Goal: Check status: Check status

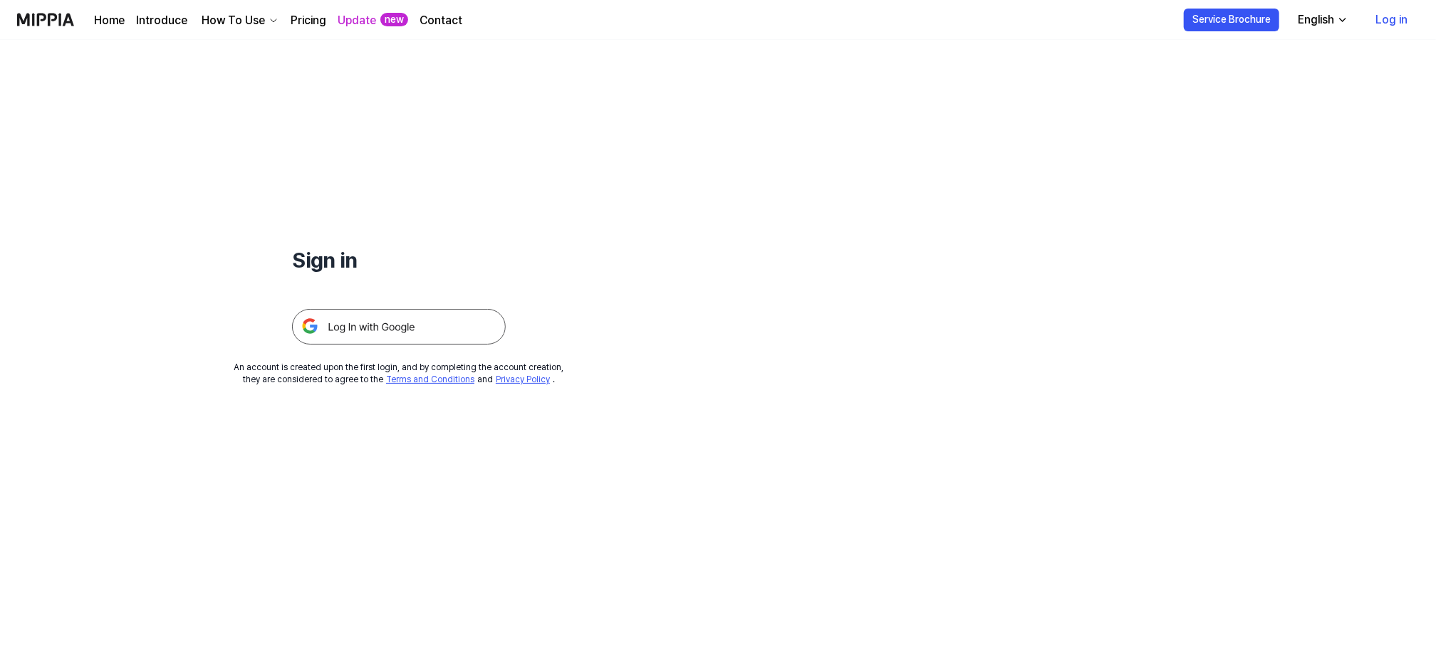
click at [345, 329] on img at bounding box center [399, 327] width 214 height 36
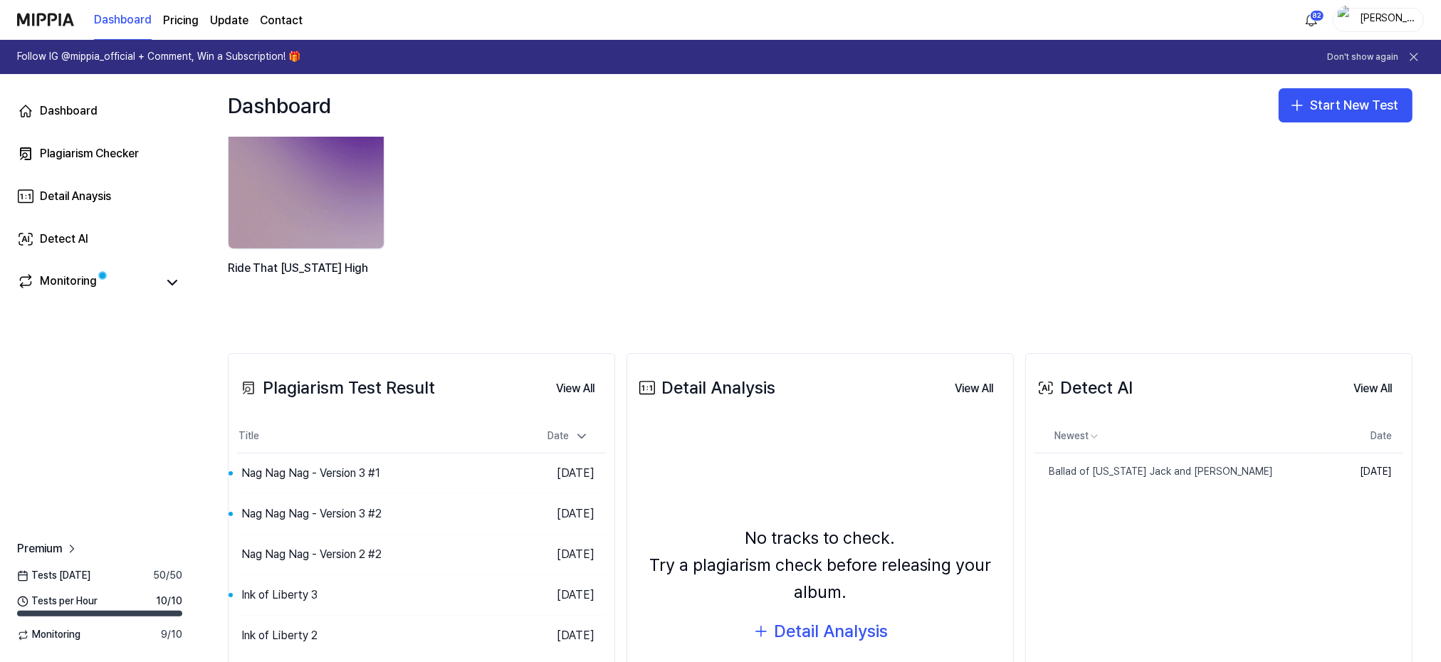
scroll to position [95, 0]
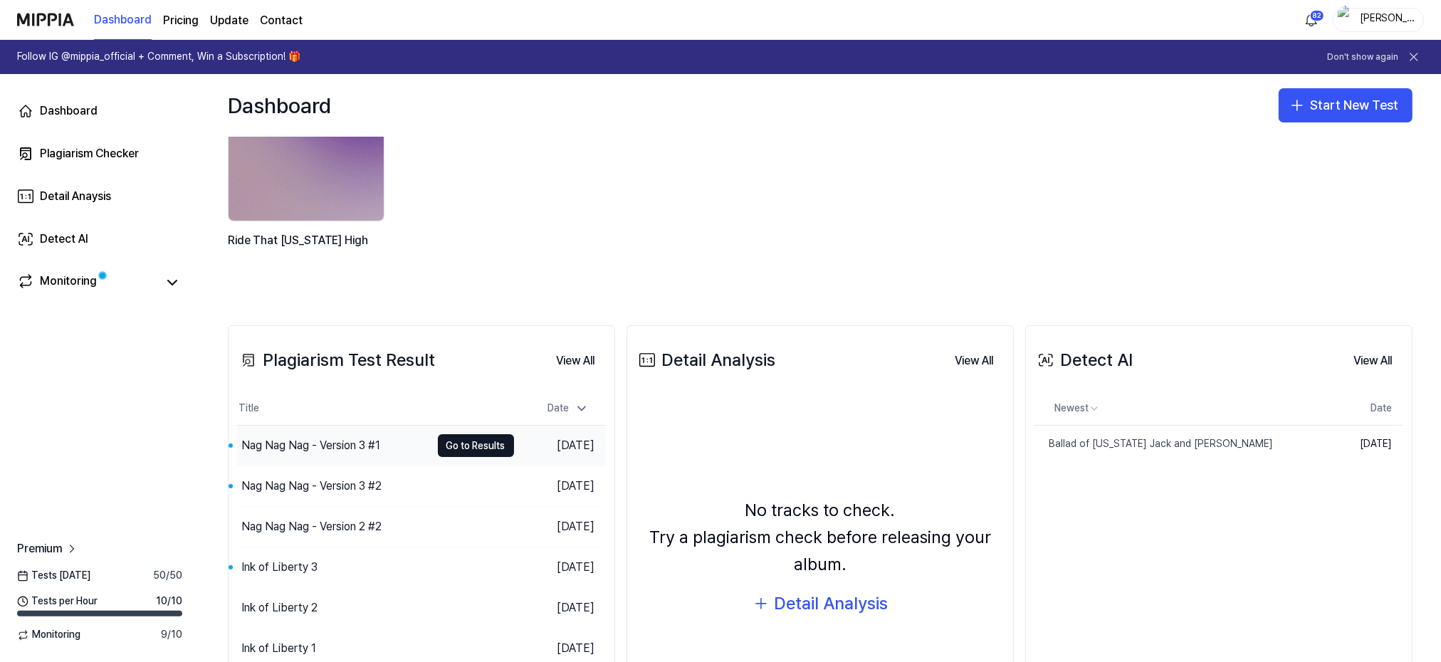
click at [333, 442] on div "Nag Nag Nag - Version 3 #1" at bounding box center [310, 445] width 139 height 17
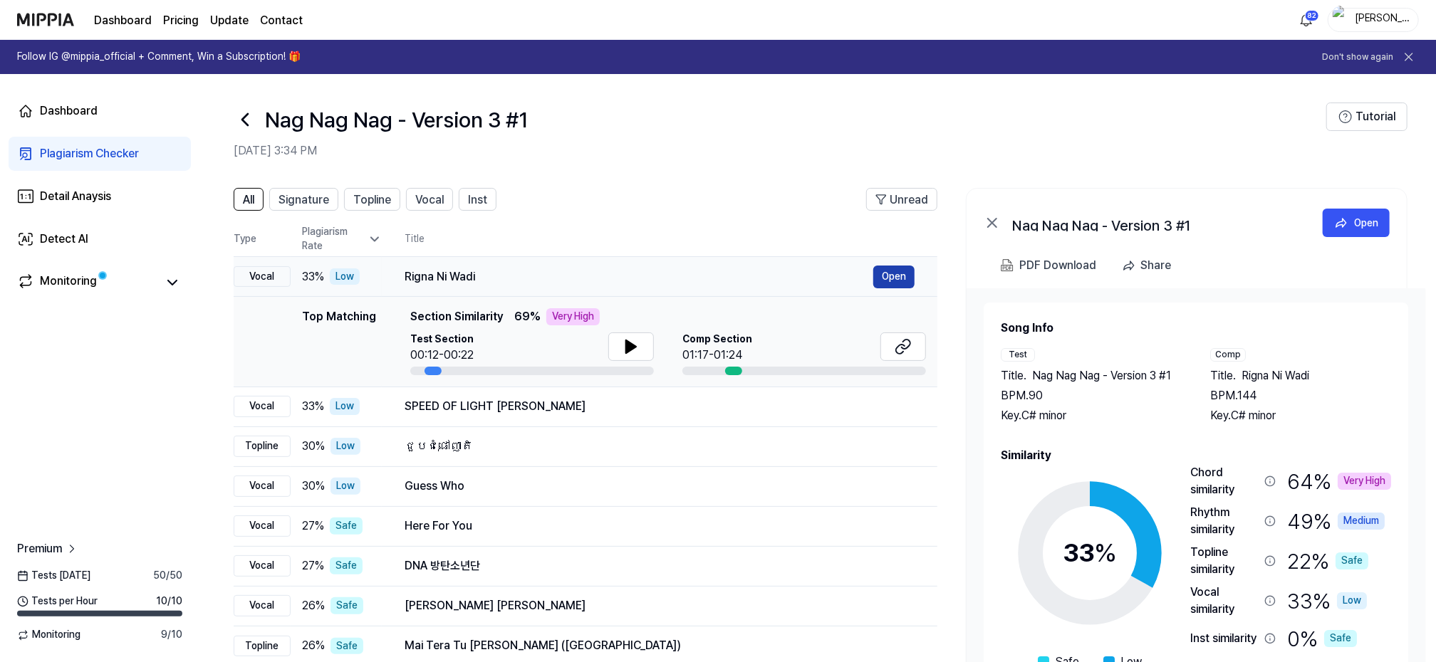
click at [893, 273] on button "Open" at bounding box center [893, 277] width 41 height 23
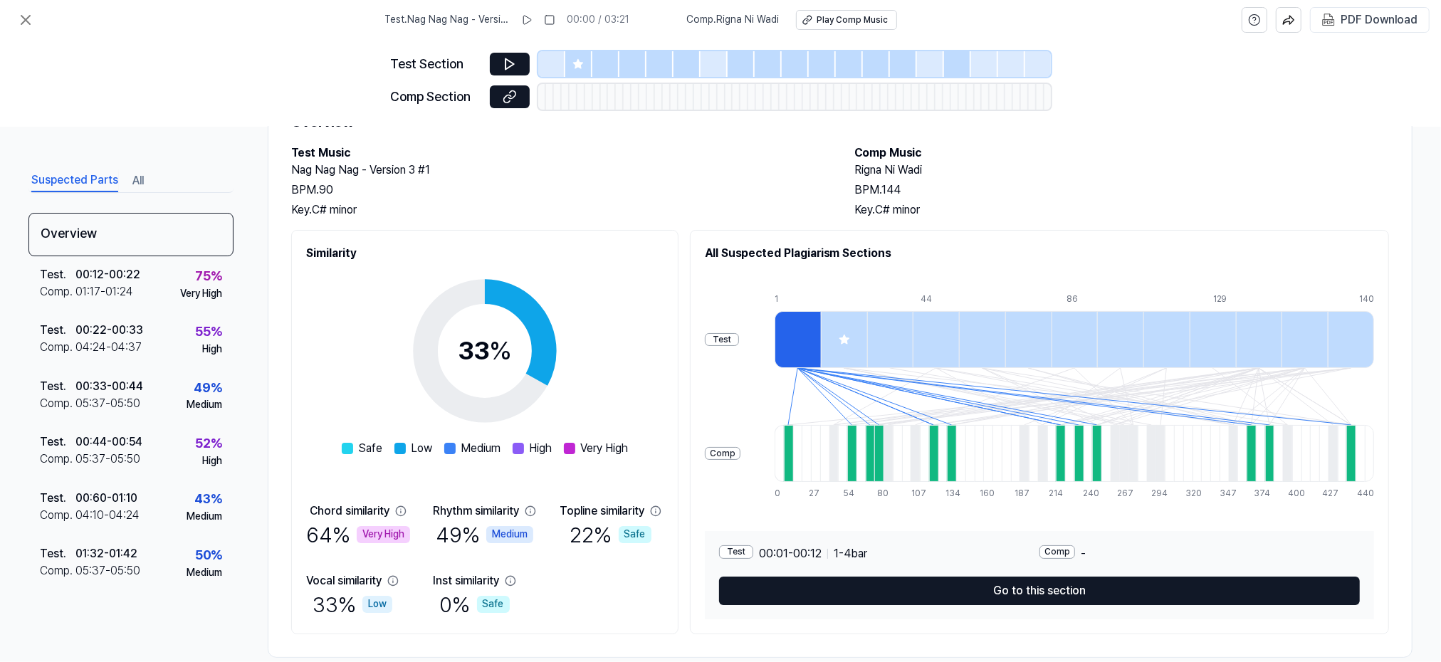
scroll to position [91, 0]
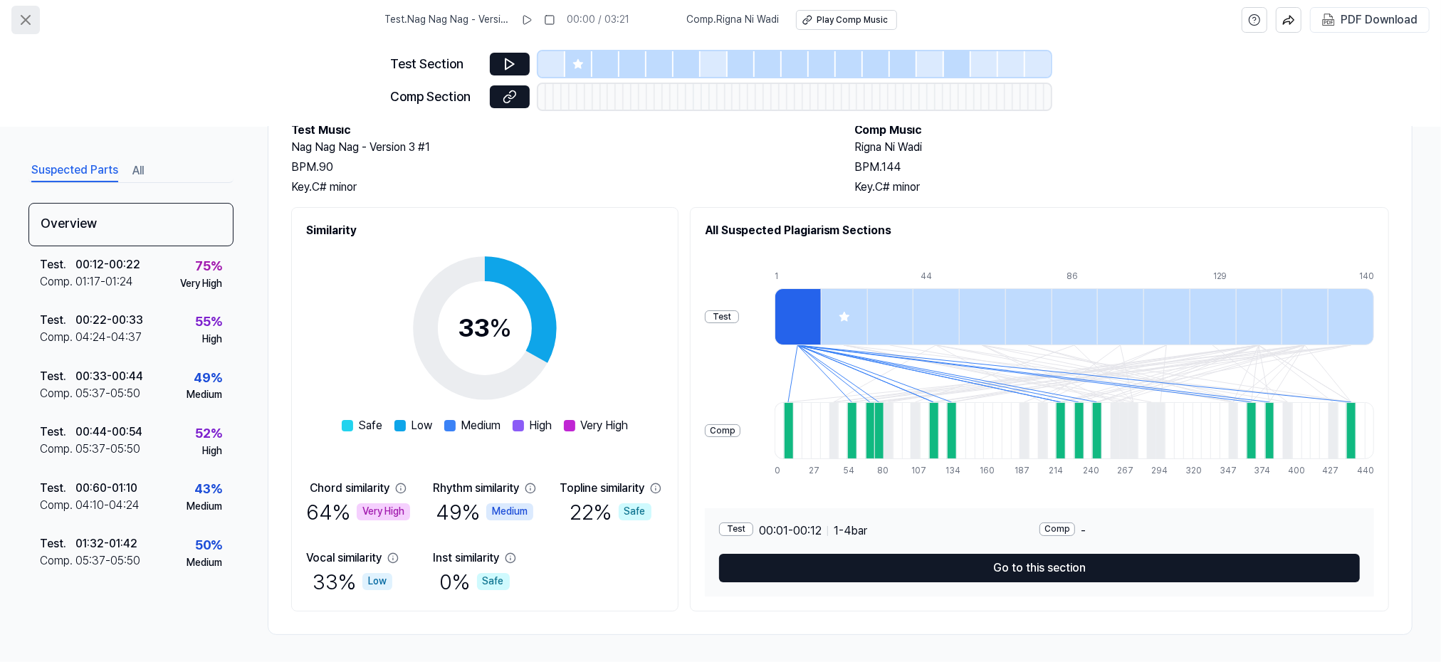
click at [24, 20] on icon at bounding box center [25, 19] width 17 height 17
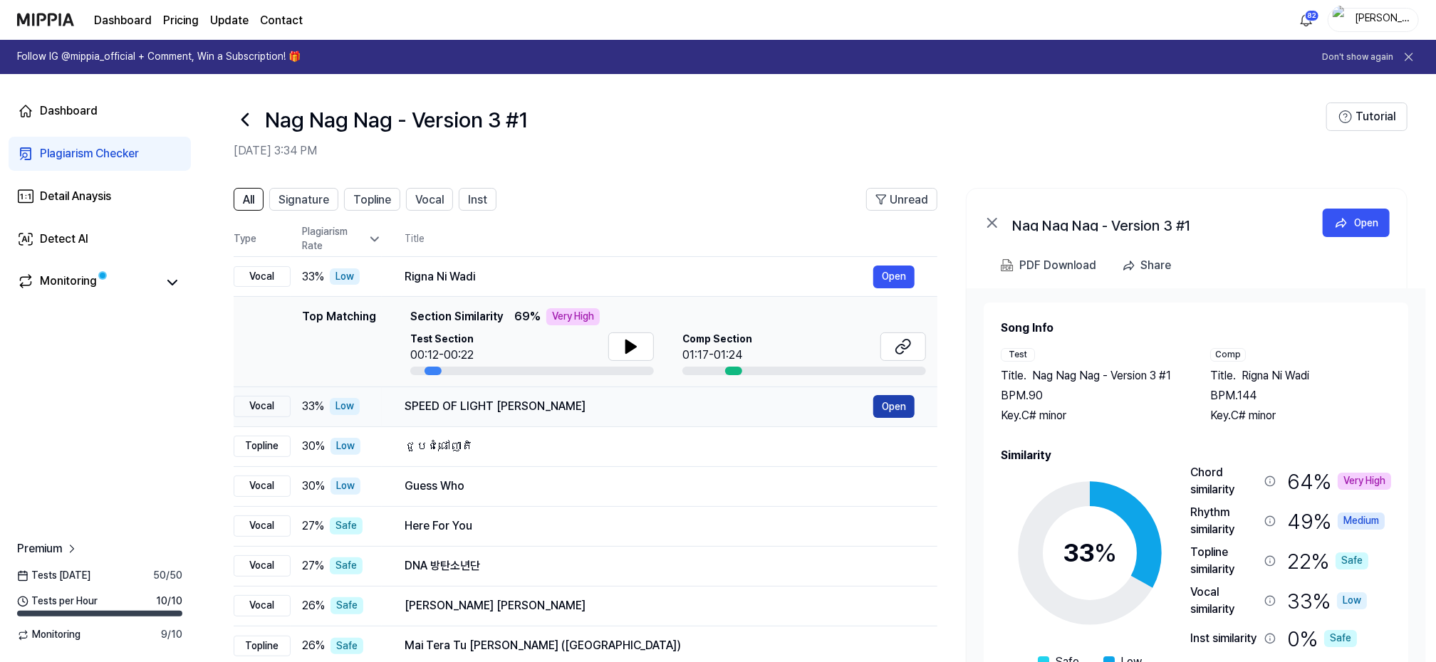
click at [893, 404] on button "Open" at bounding box center [893, 406] width 41 height 23
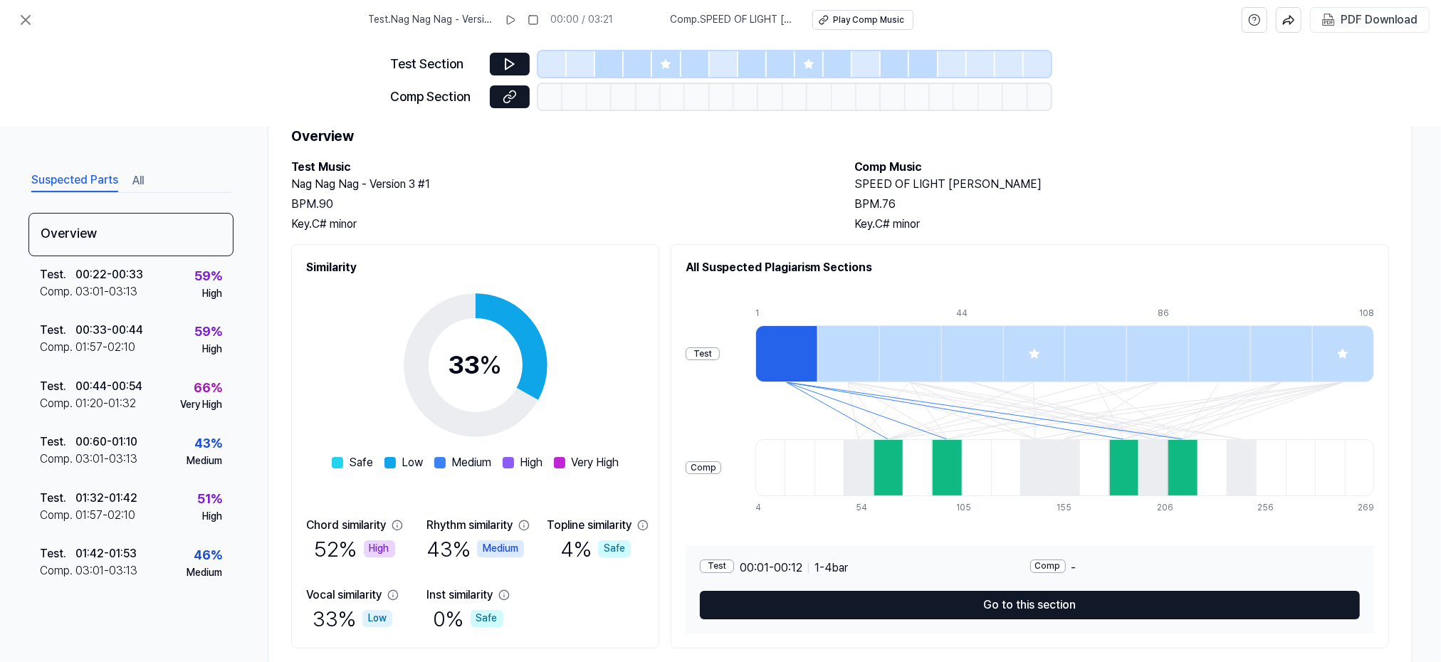
scroll to position [91, 0]
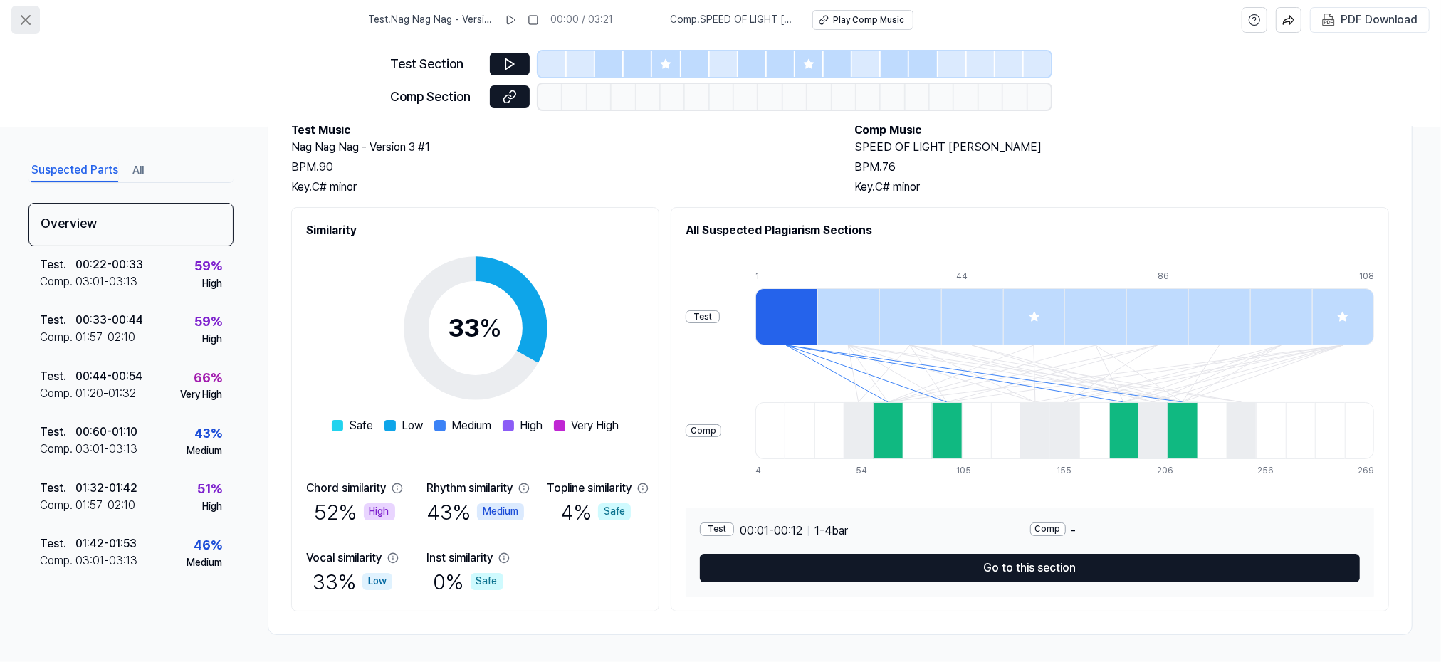
click at [26, 19] on icon at bounding box center [25, 20] width 9 height 9
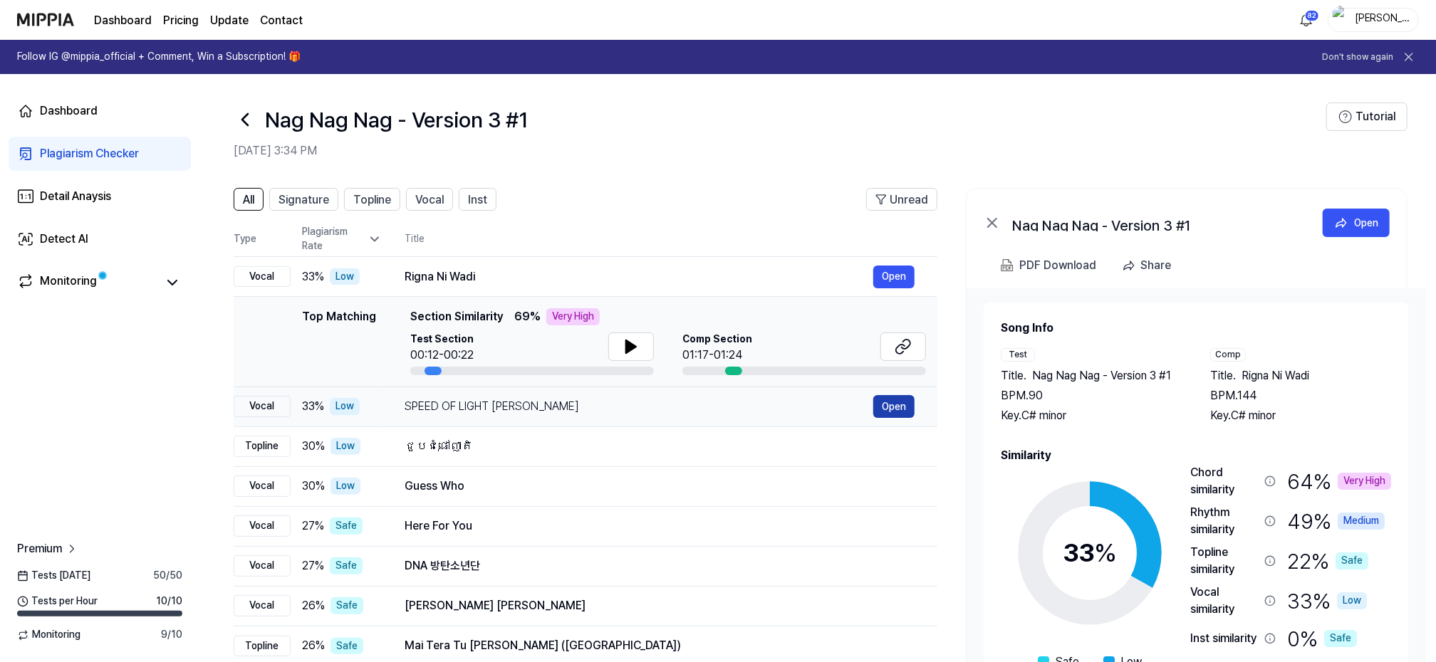
click at [900, 404] on button "Open" at bounding box center [893, 406] width 41 height 23
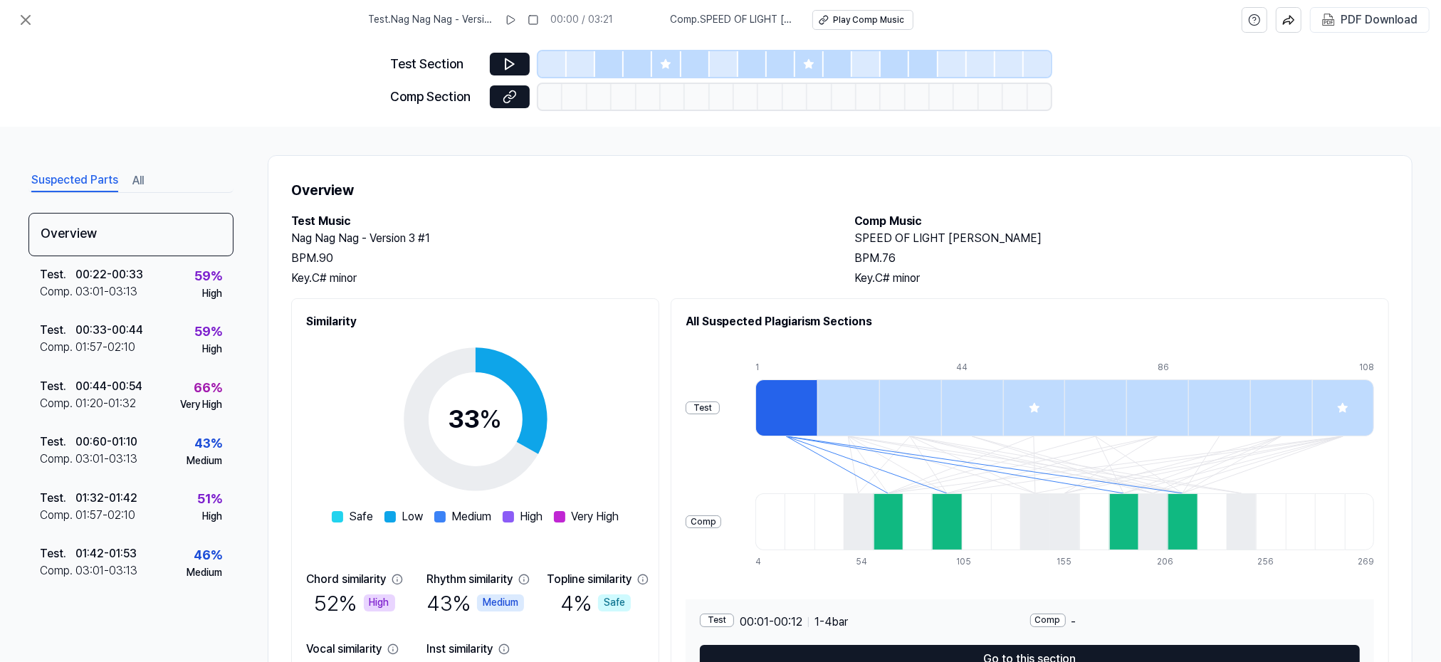
scroll to position [91, 0]
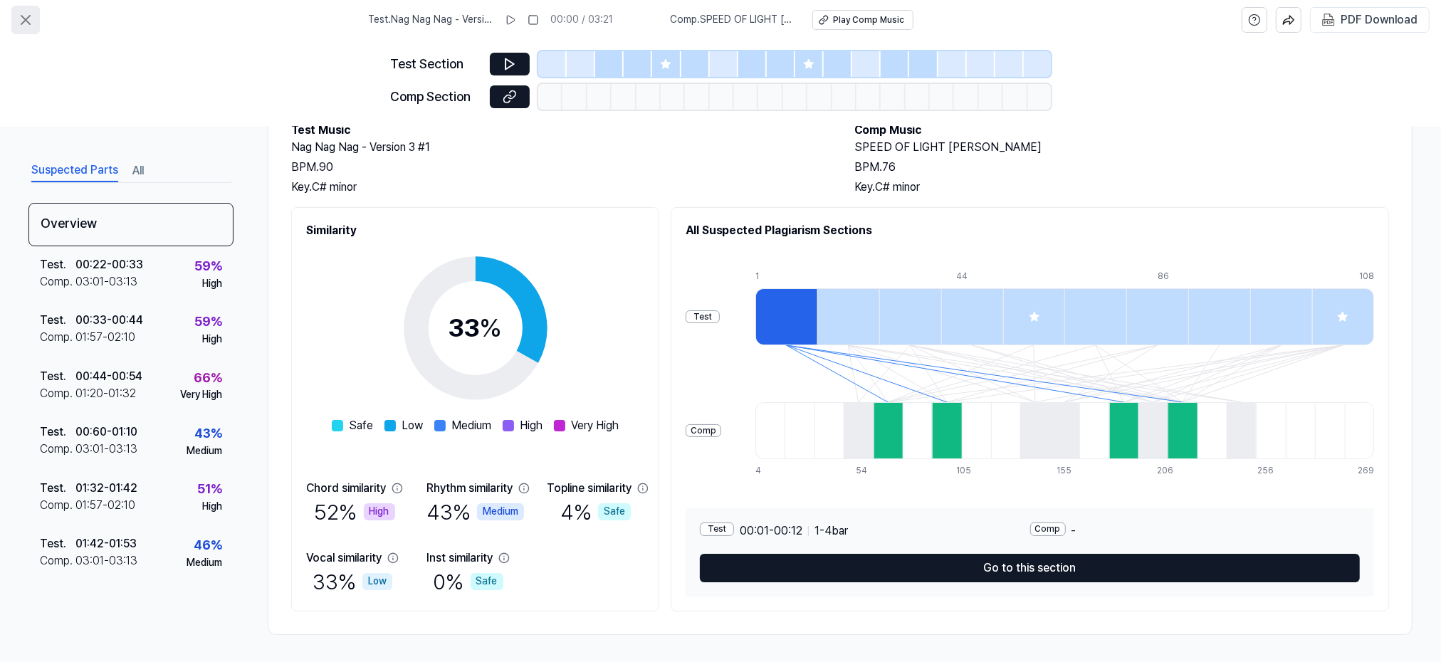
click at [16, 15] on button at bounding box center [25, 20] width 28 height 28
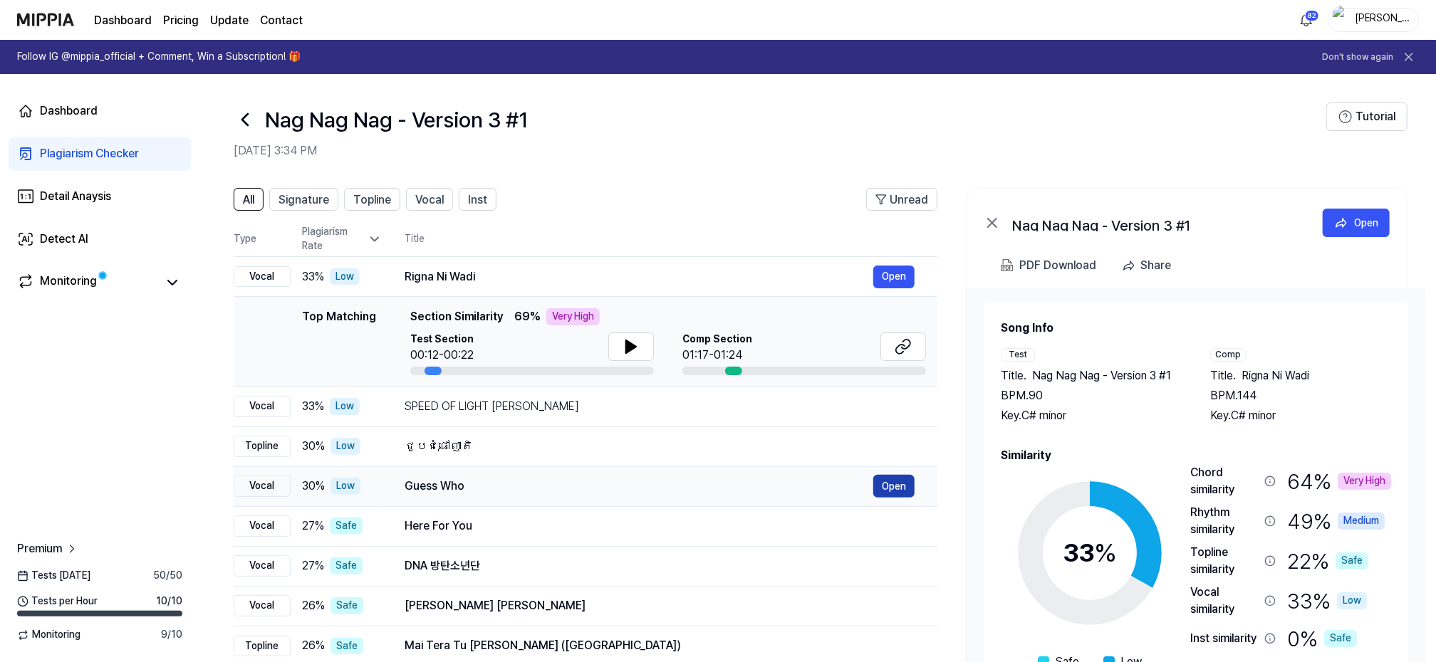
click at [894, 482] on button "Open" at bounding box center [893, 486] width 41 height 23
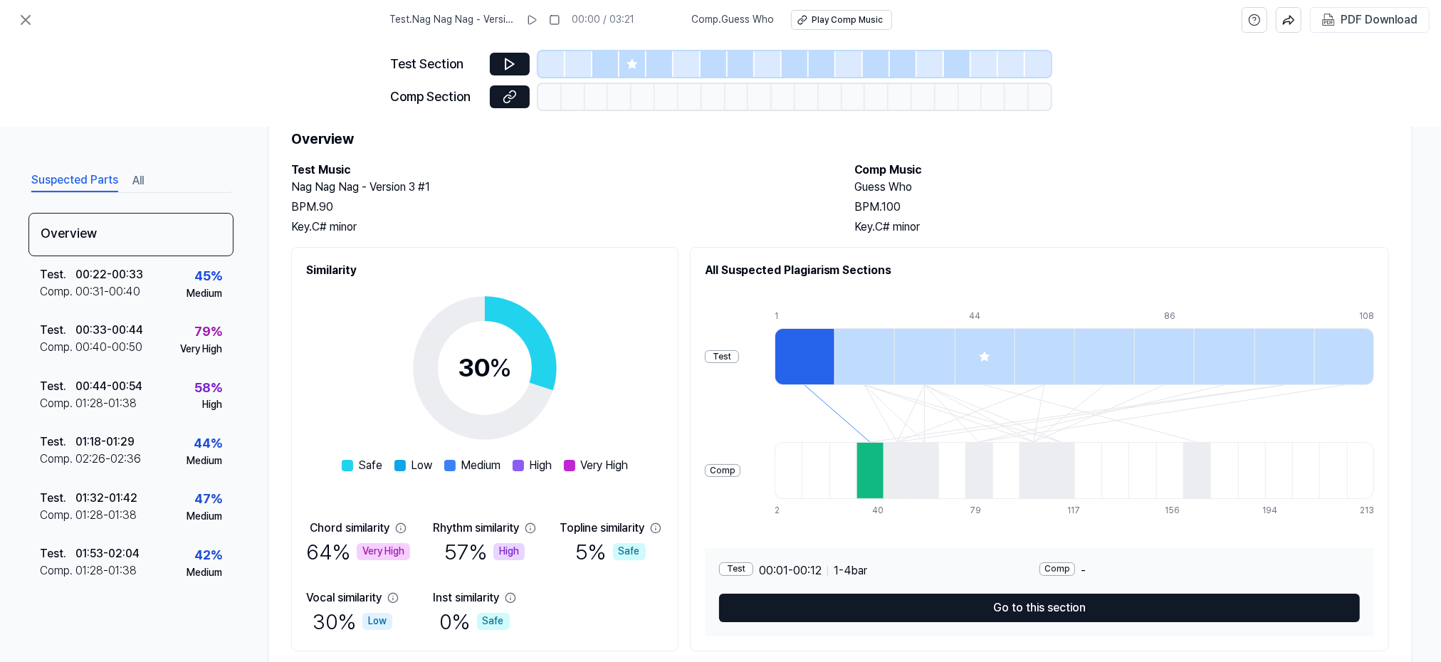
scroll to position [91, 0]
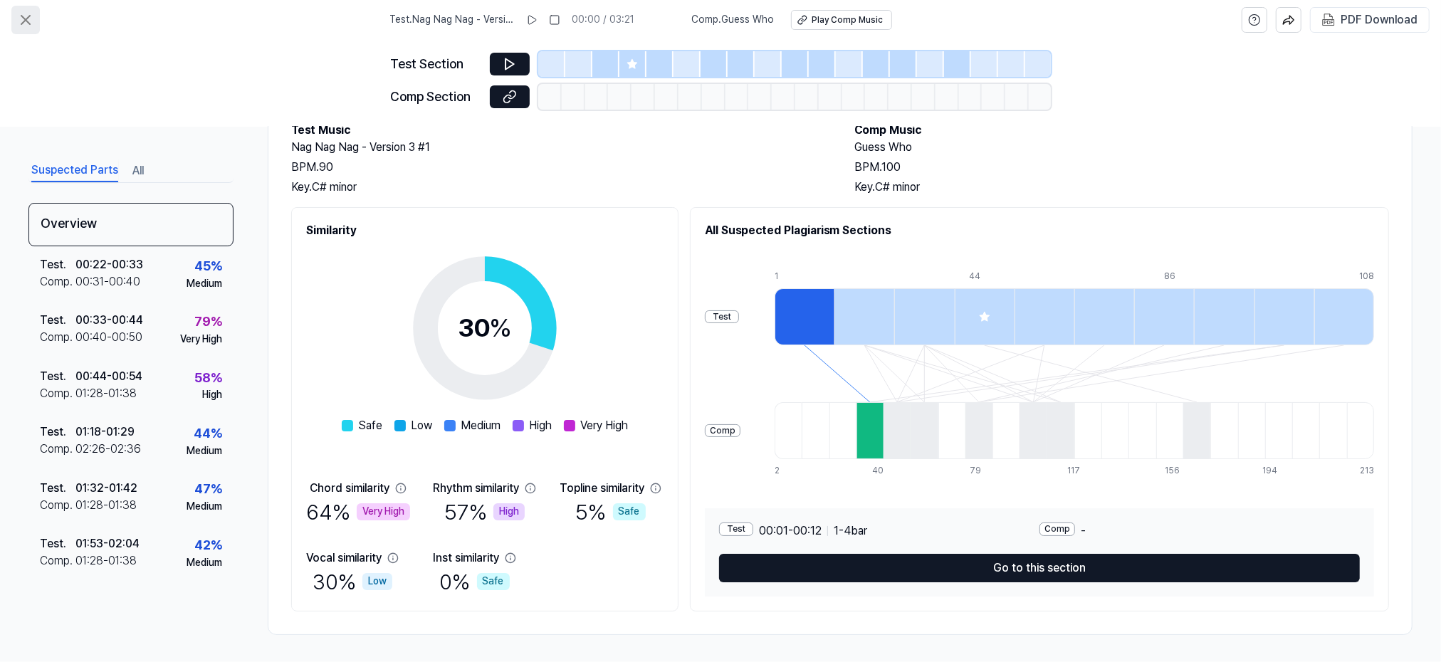
click at [32, 19] on icon at bounding box center [25, 19] width 17 height 17
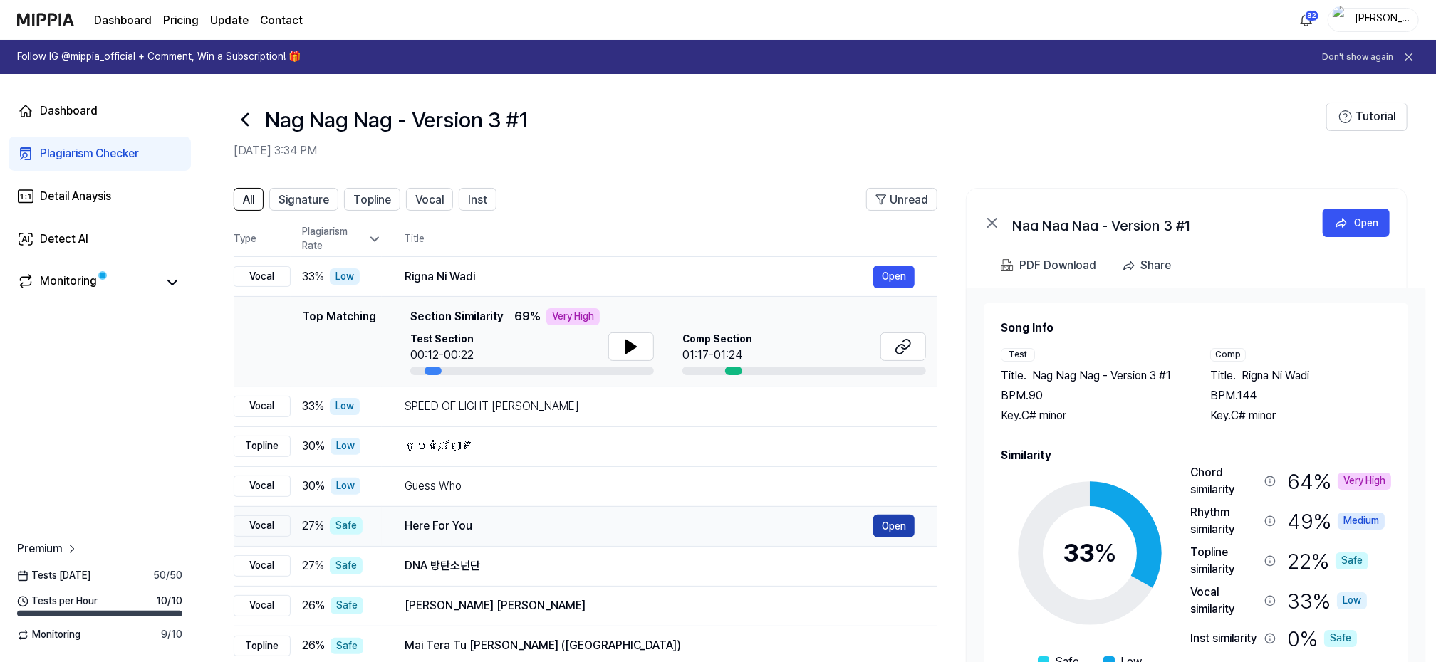
click at [900, 523] on button "Open" at bounding box center [893, 526] width 41 height 23
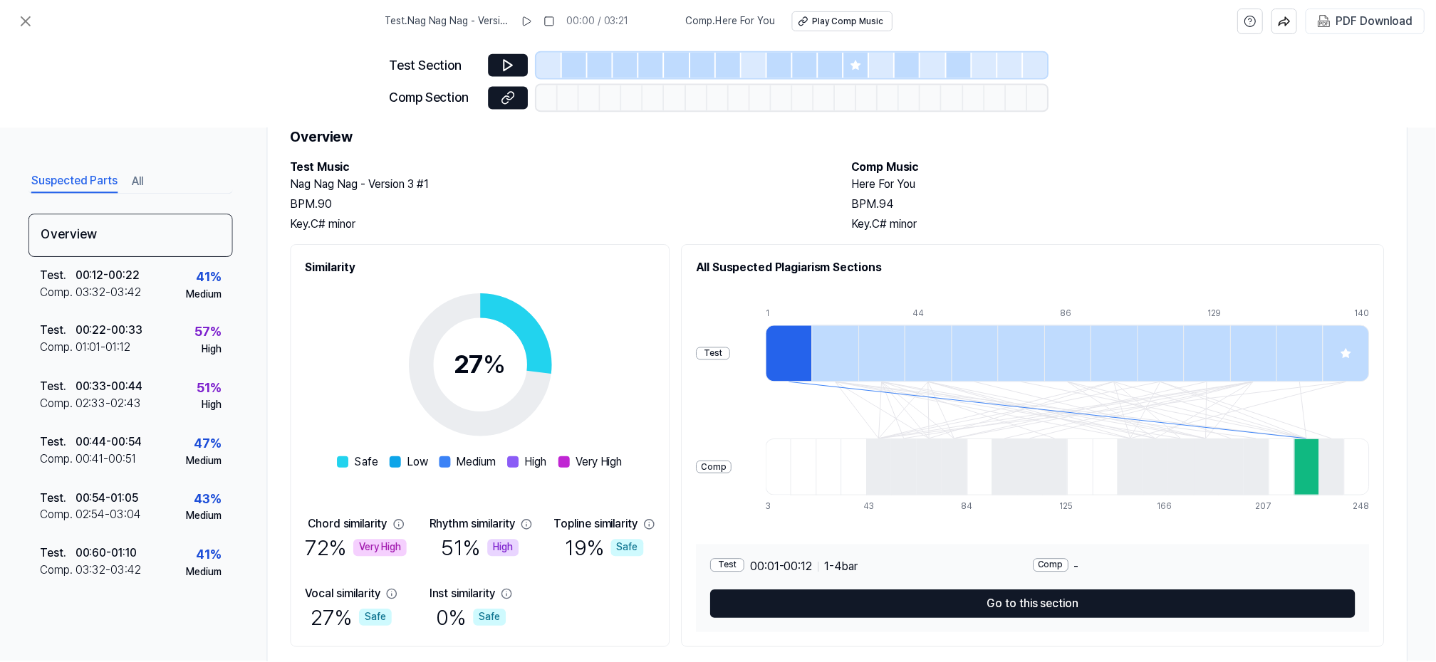
scroll to position [91, 0]
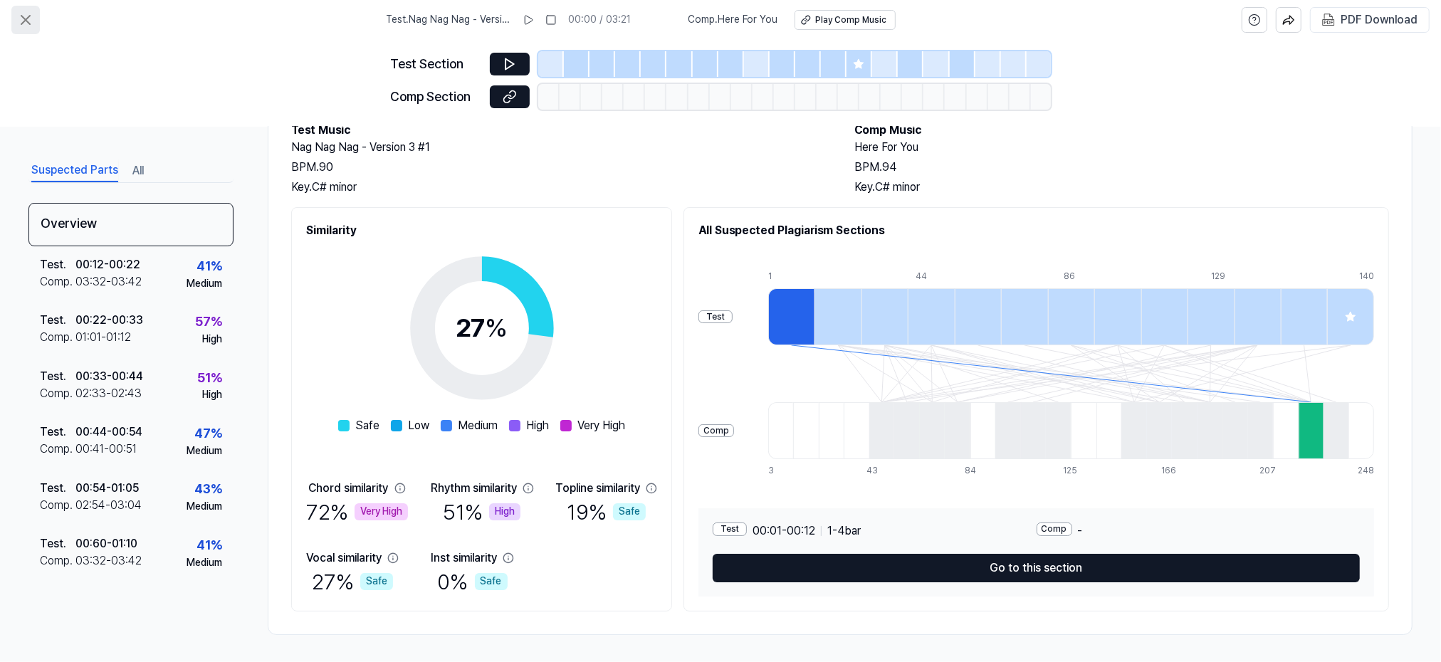
click at [19, 21] on icon at bounding box center [25, 19] width 17 height 17
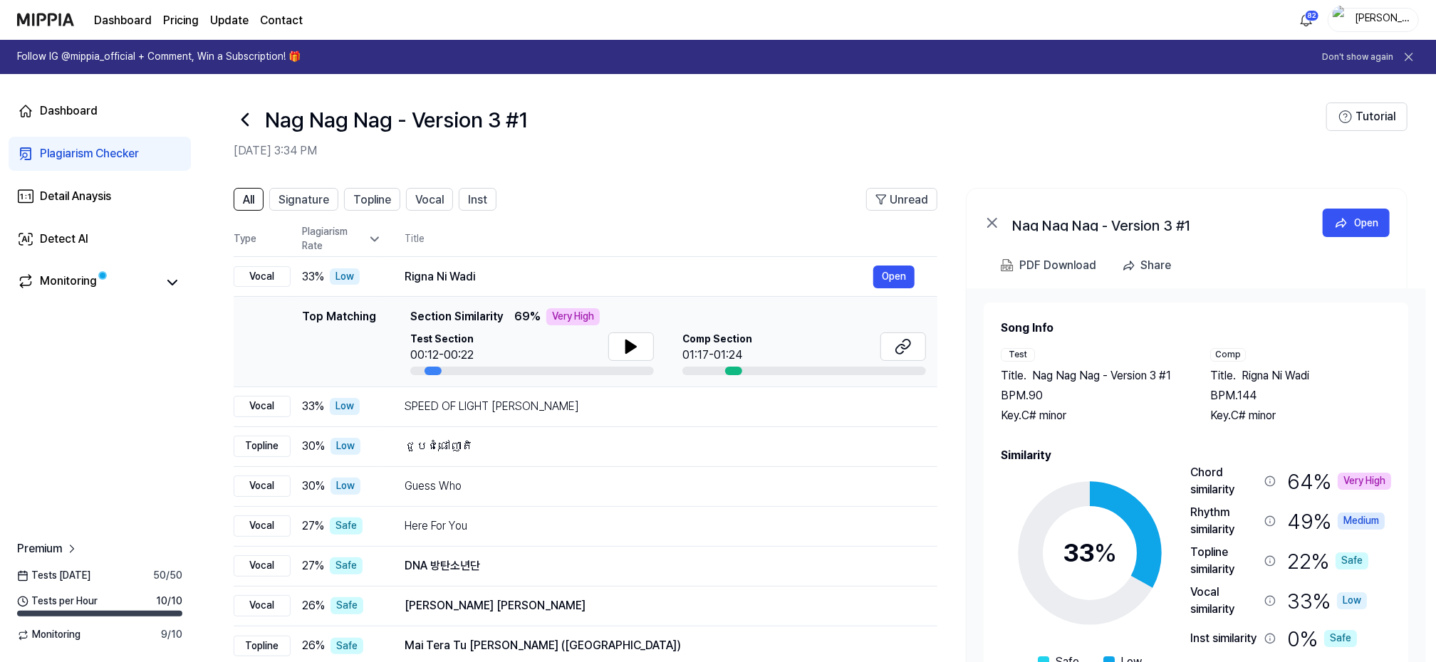
click at [246, 115] on icon at bounding box center [245, 119] width 6 height 11
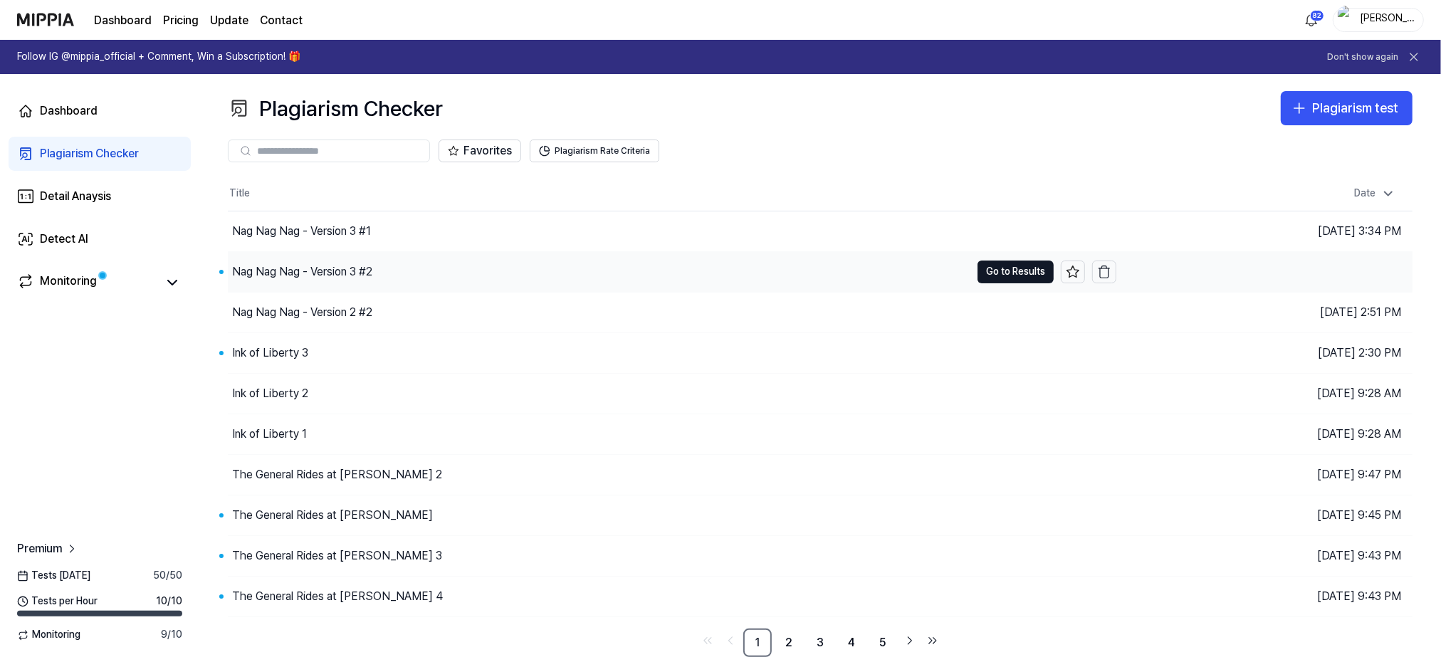
click at [278, 271] on div "Nag Nag Nag - Version 3 #2" at bounding box center [302, 271] width 140 height 17
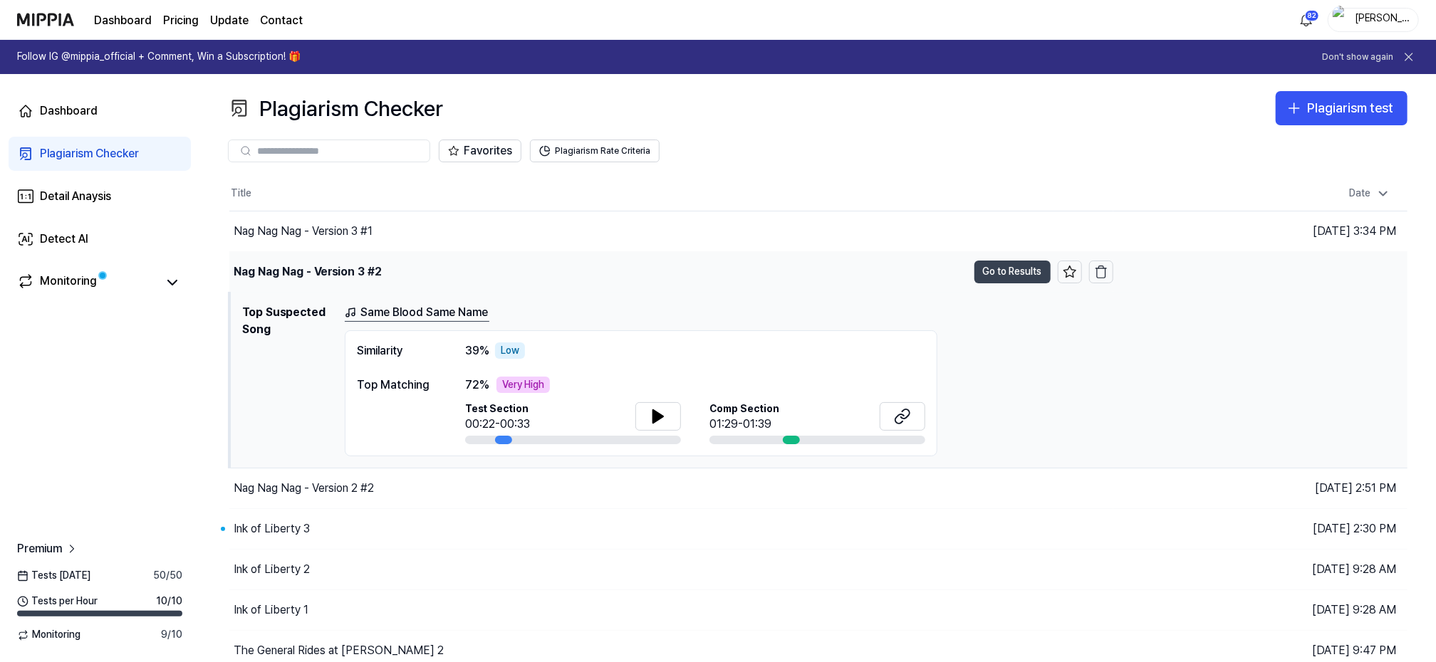
click at [1005, 267] on button "Go to Results" at bounding box center [1012, 272] width 76 height 23
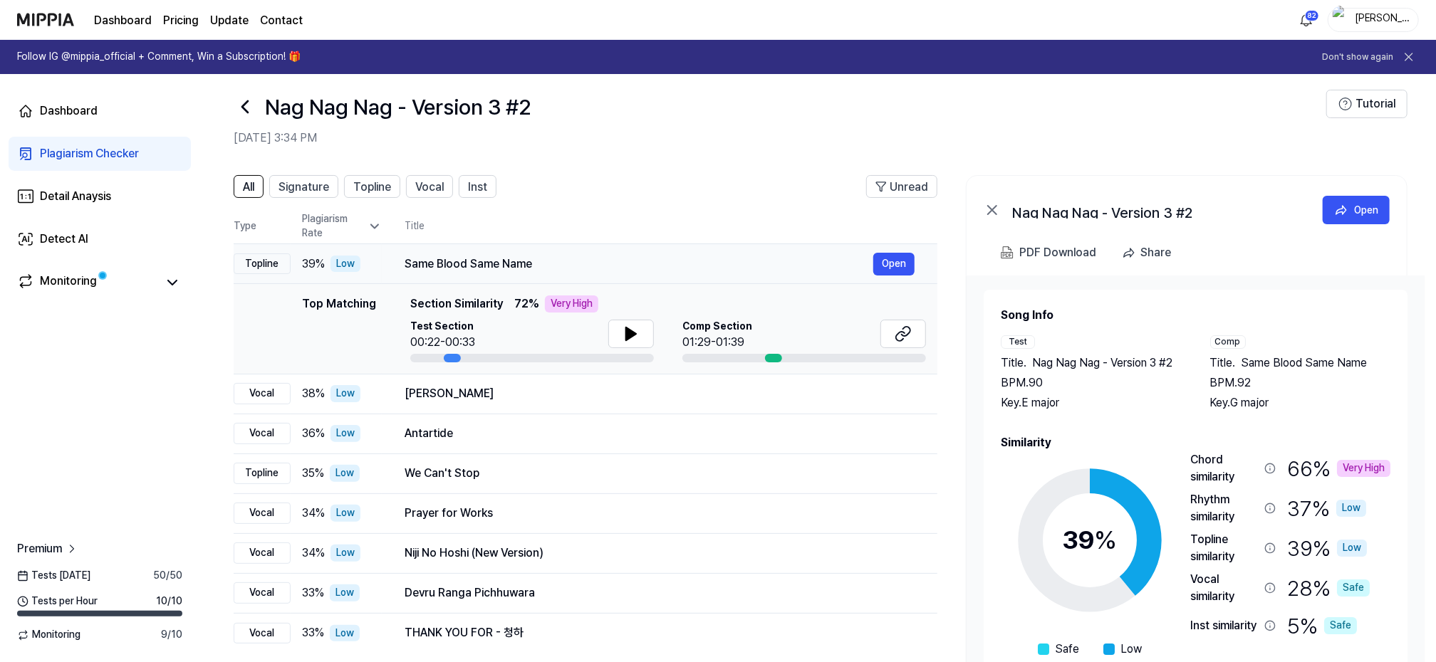
scroll to position [90, 0]
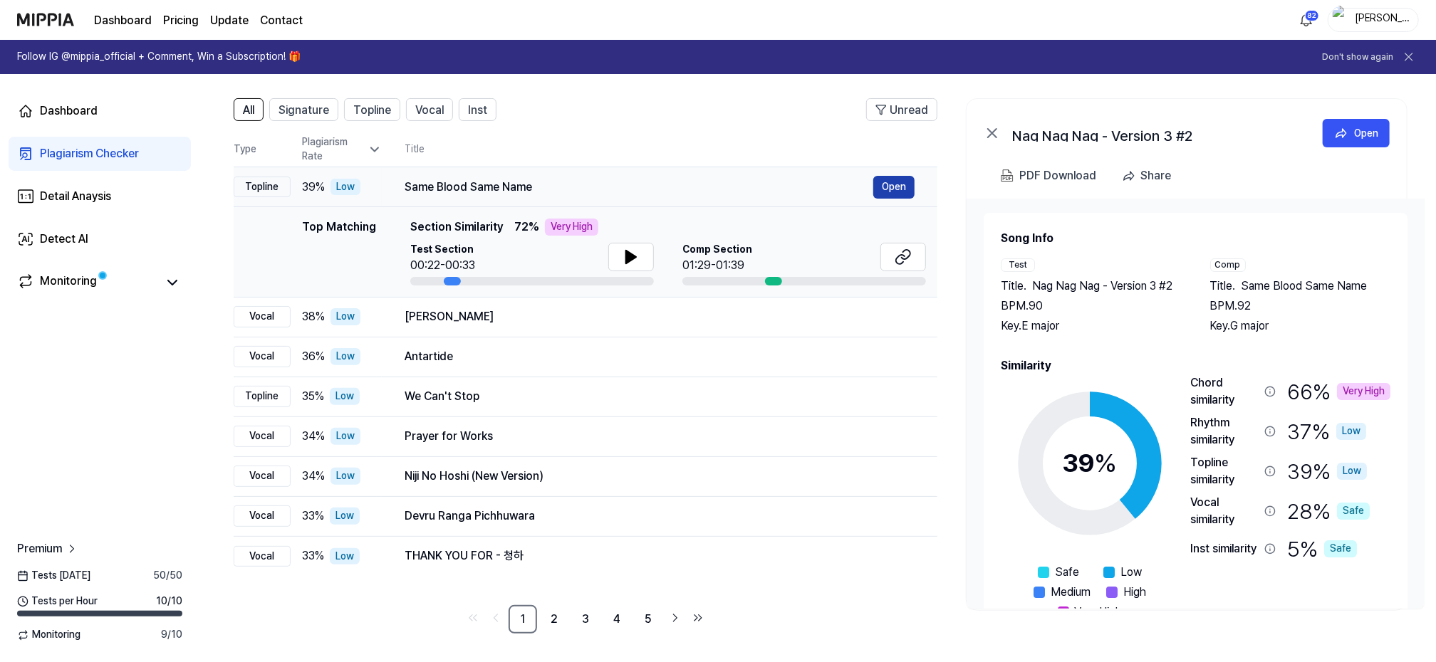
click at [900, 187] on button "Open" at bounding box center [893, 187] width 41 height 23
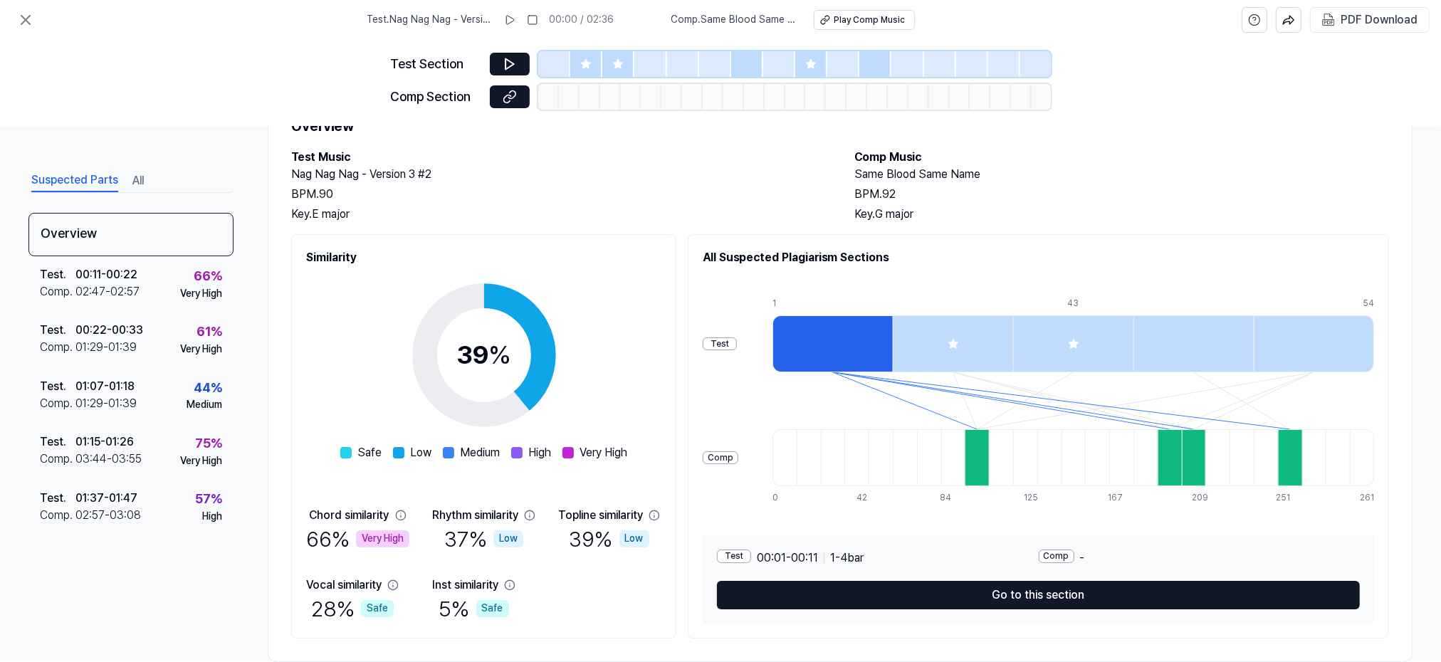
scroll to position [91, 0]
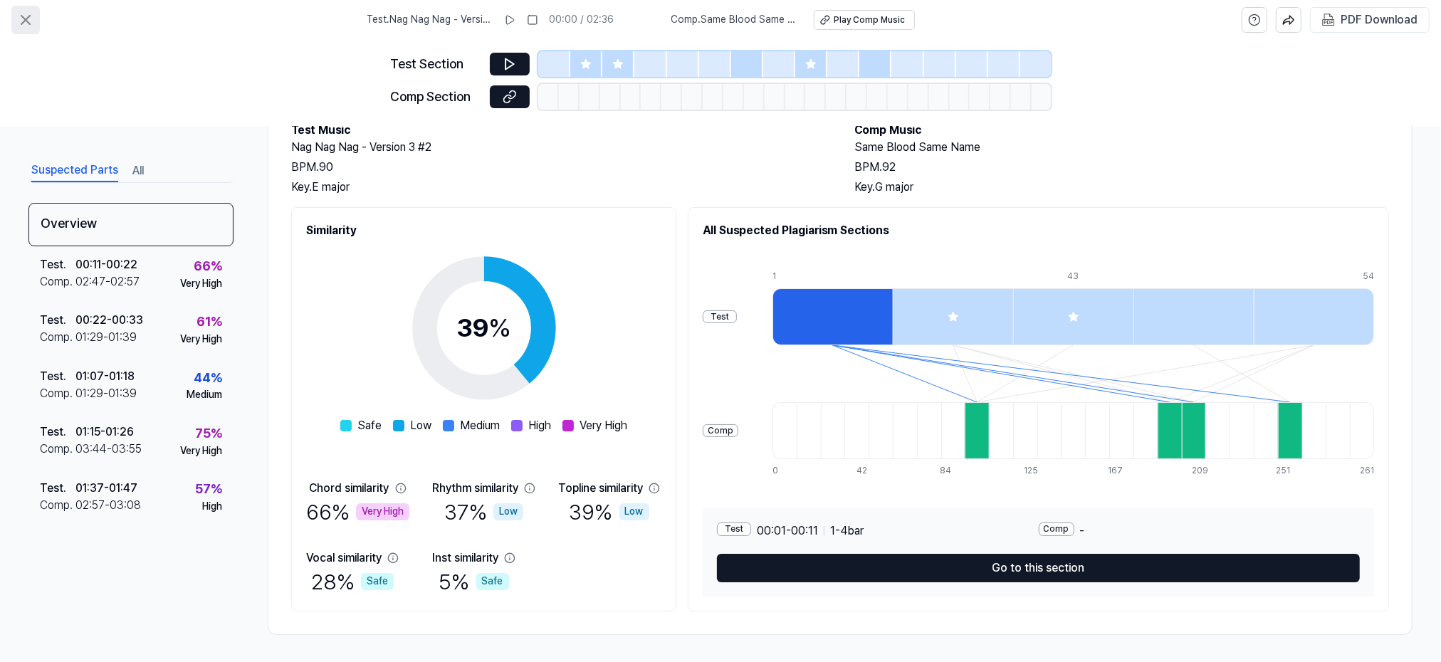
click at [28, 21] on icon at bounding box center [25, 19] width 17 height 17
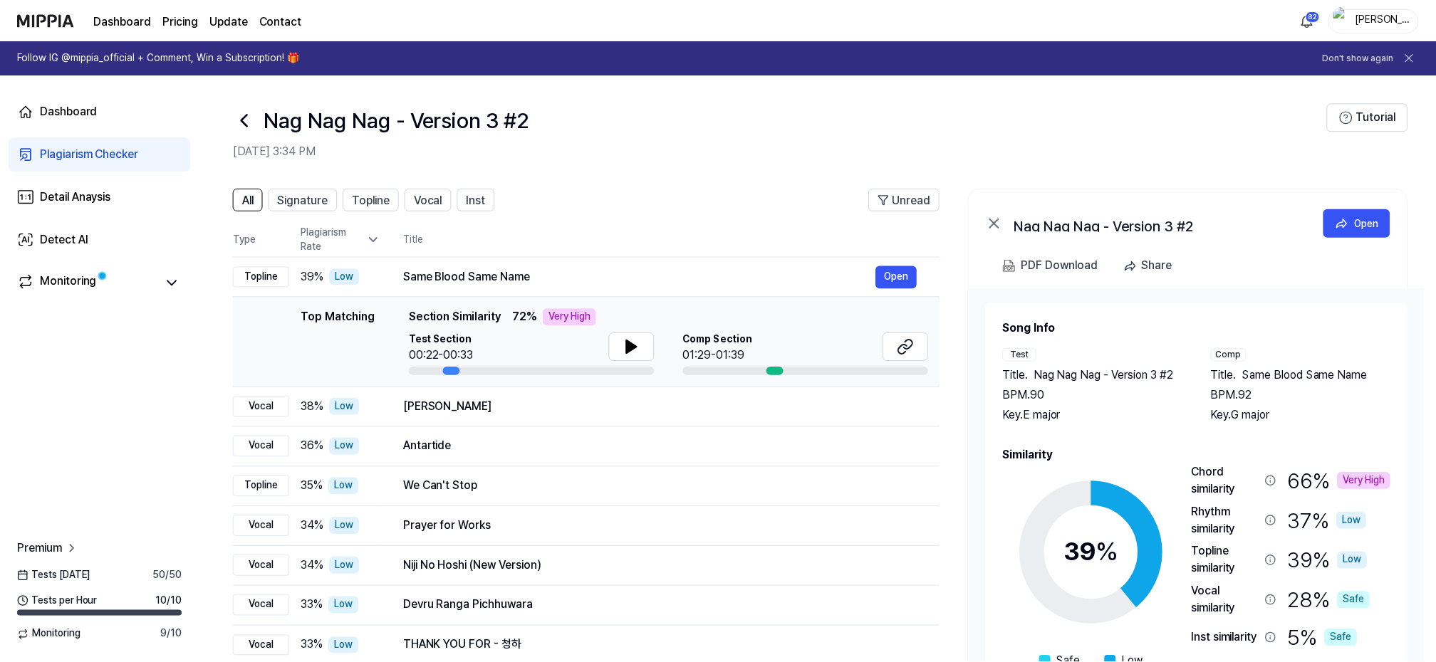
scroll to position [90, 0]
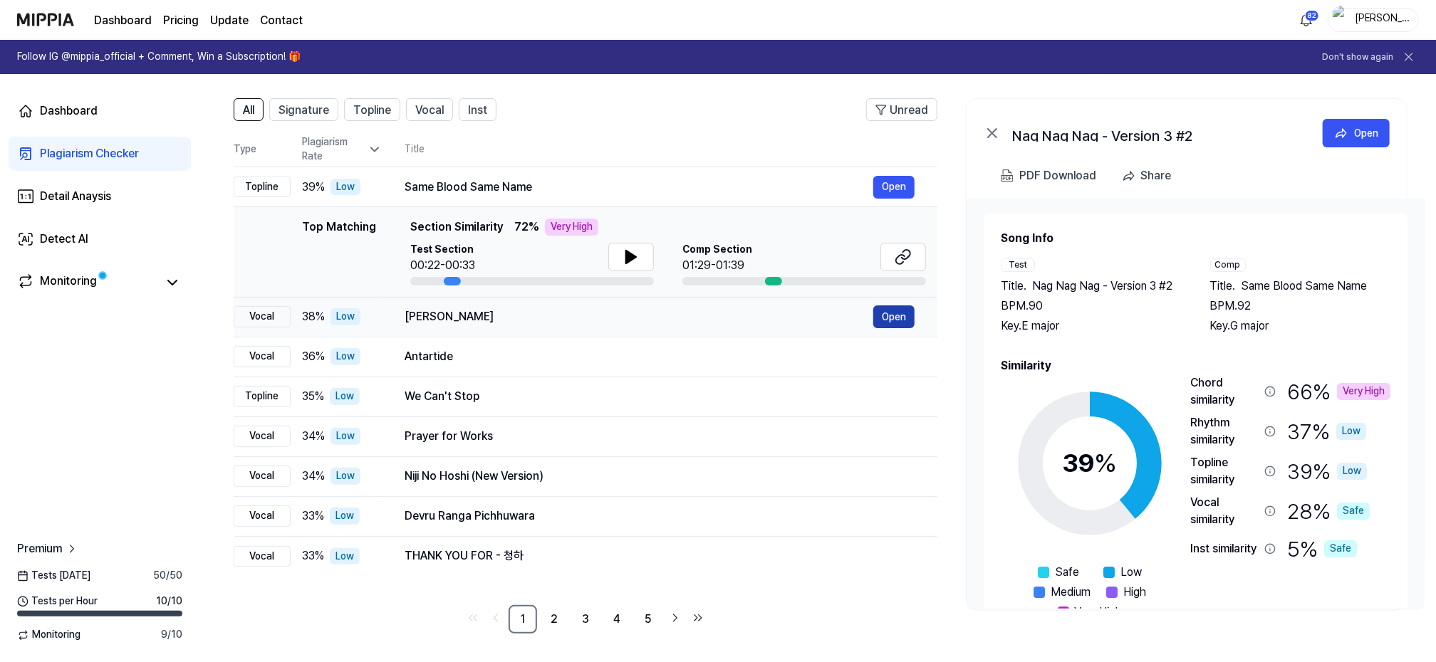
click at [893, 310] on button "Open" at bounding box center [893, 317] width 41 height 23
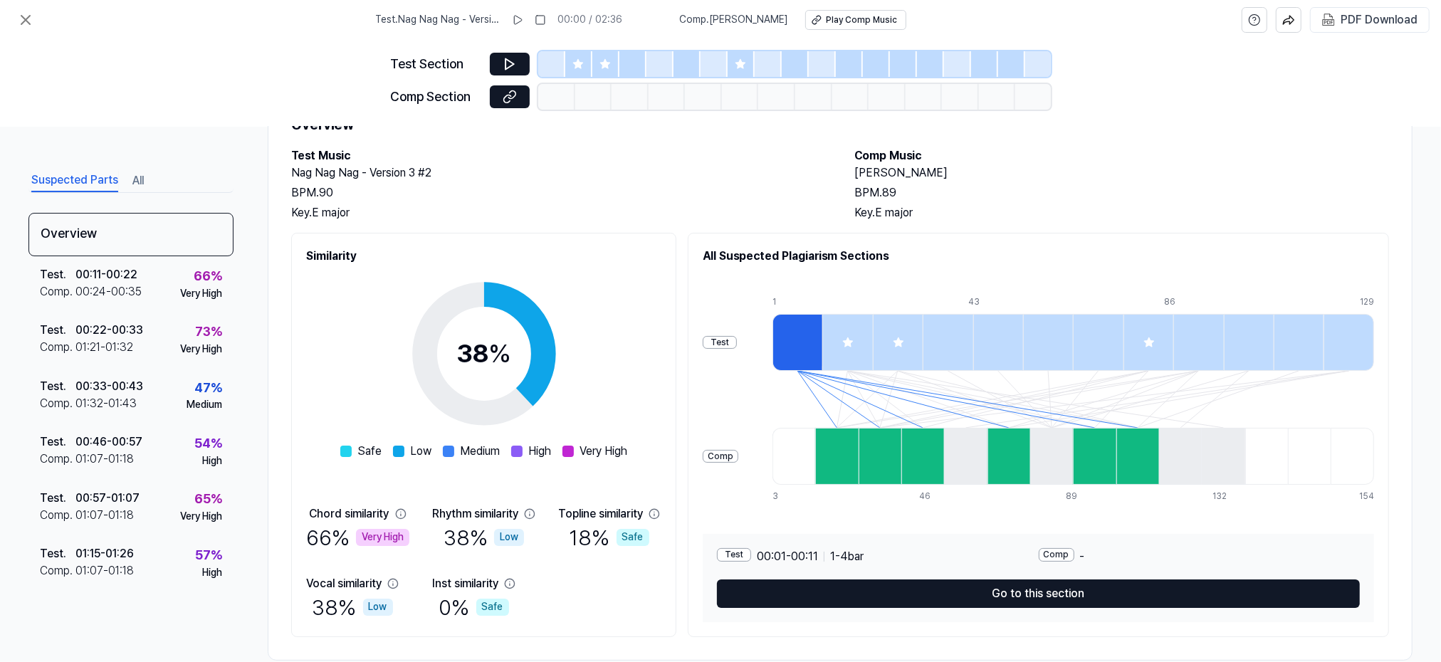
scroll to position [91, 0]
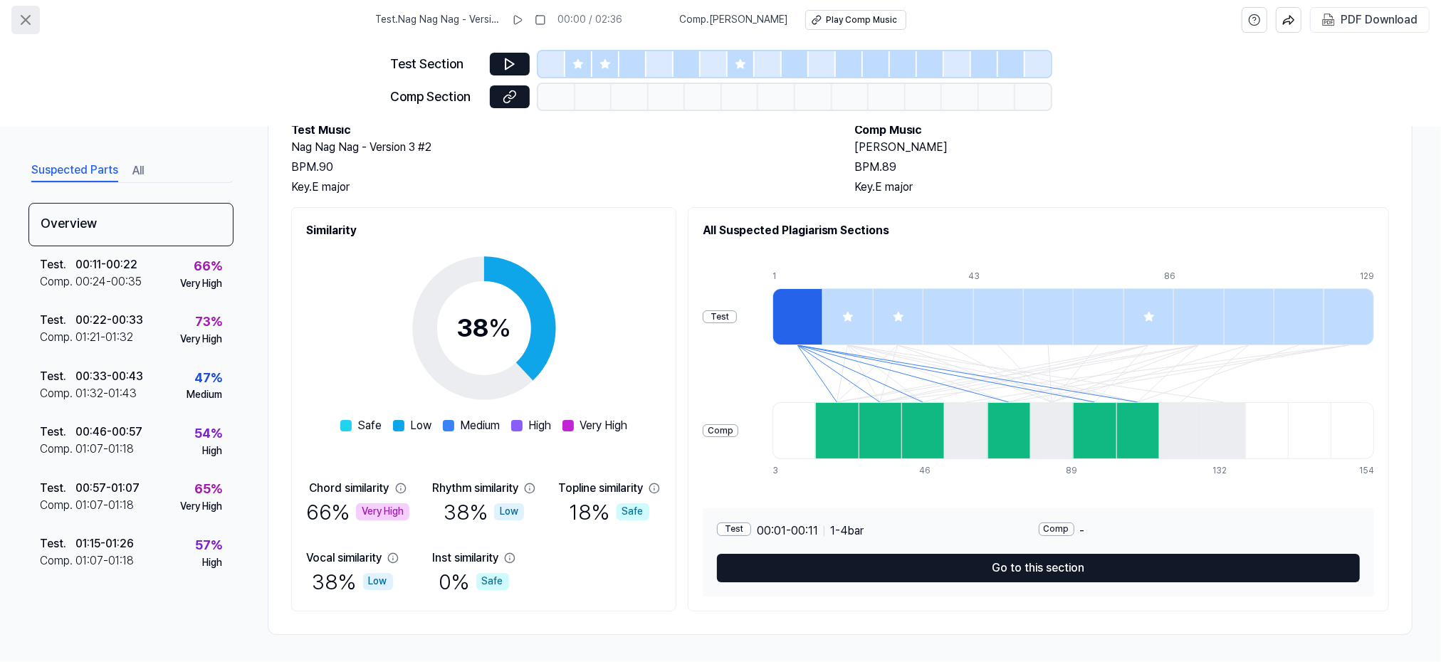
click at [28, 14] on icon at bounding box center [25, 19] width 17 height 17
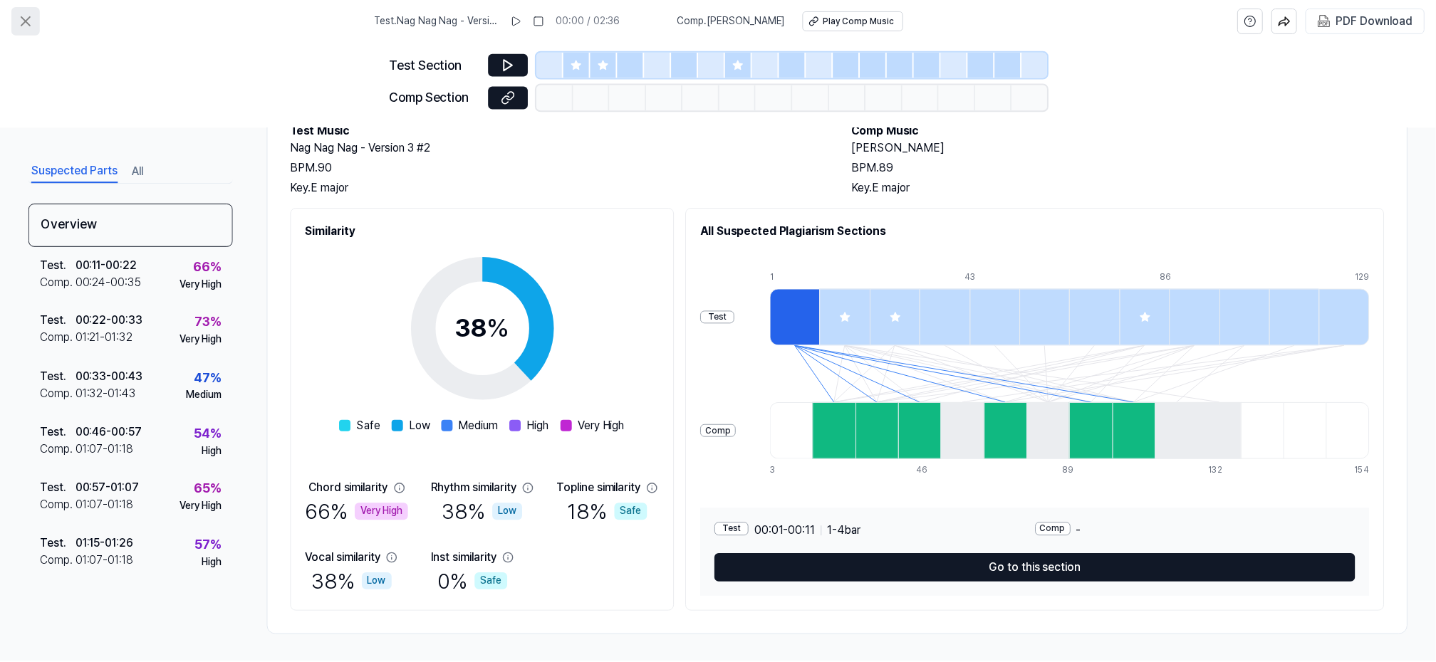
scroll to position [90, 0]
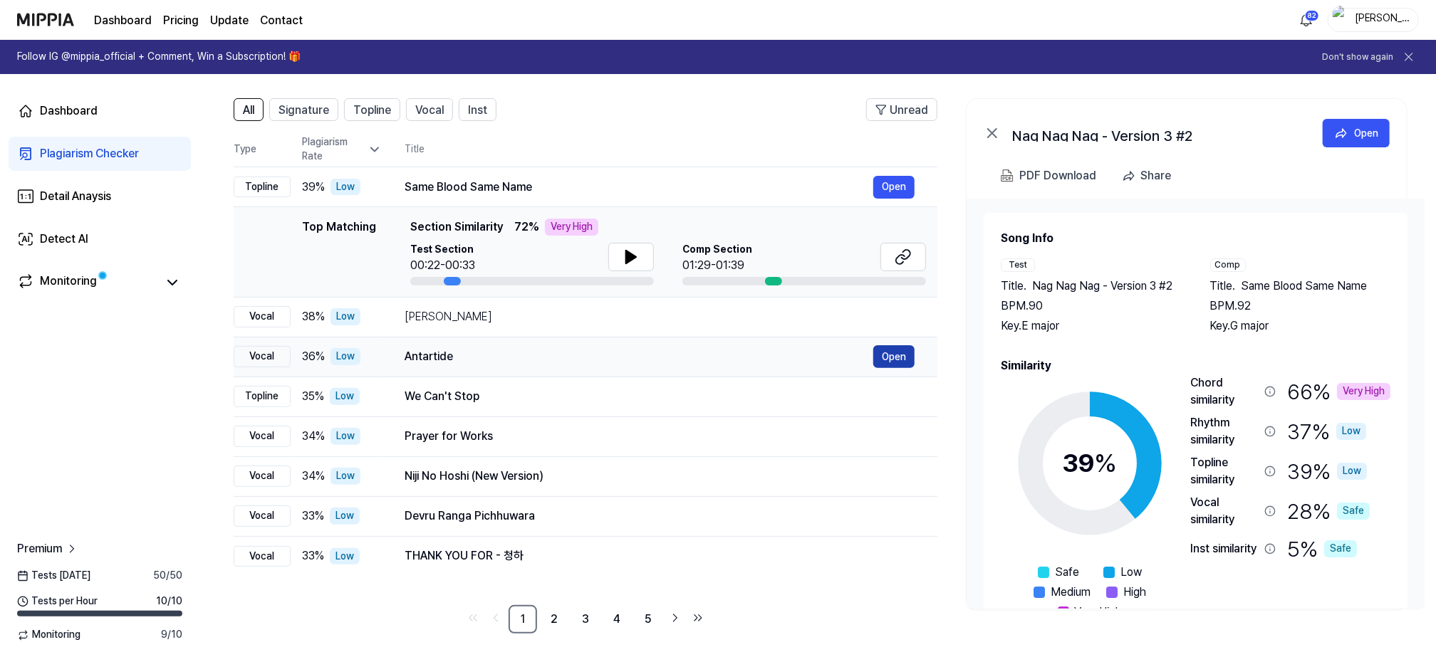
click at [887, 354] on button "Open" at bounding box center [893, 356] width 41 height 23
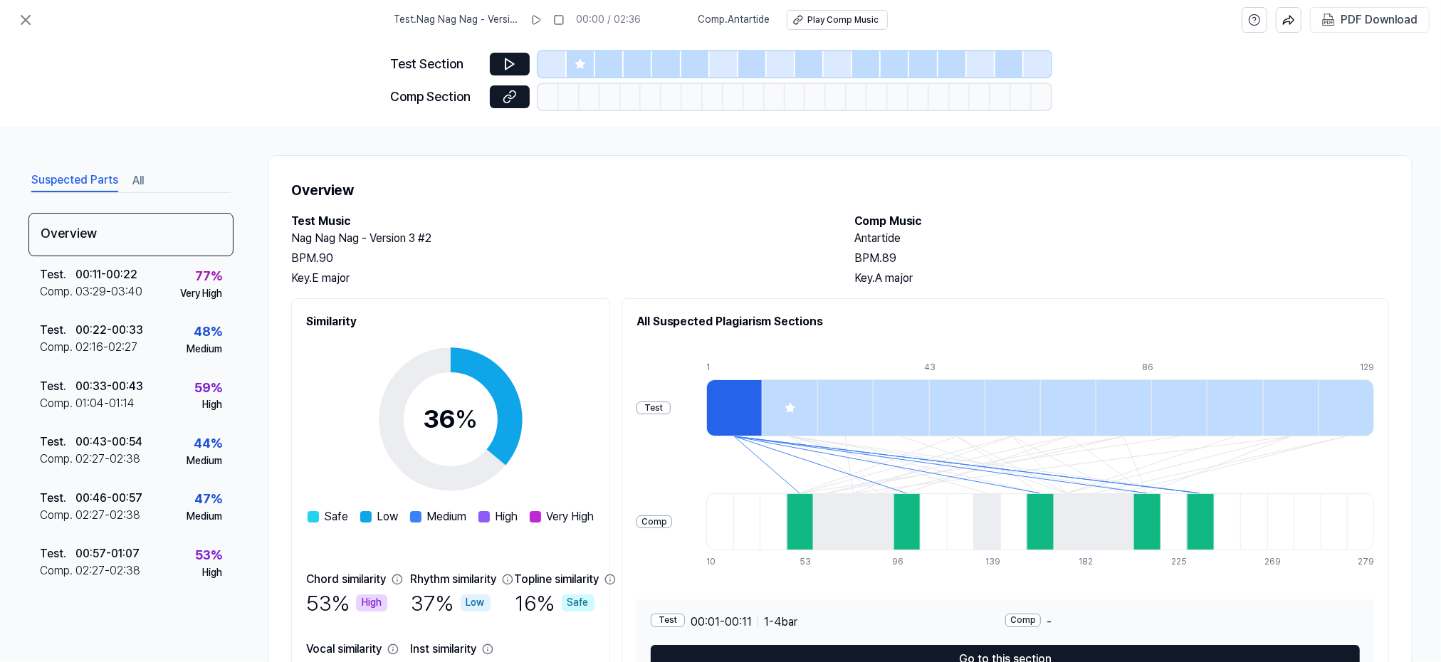
scroll to position [91, 0]
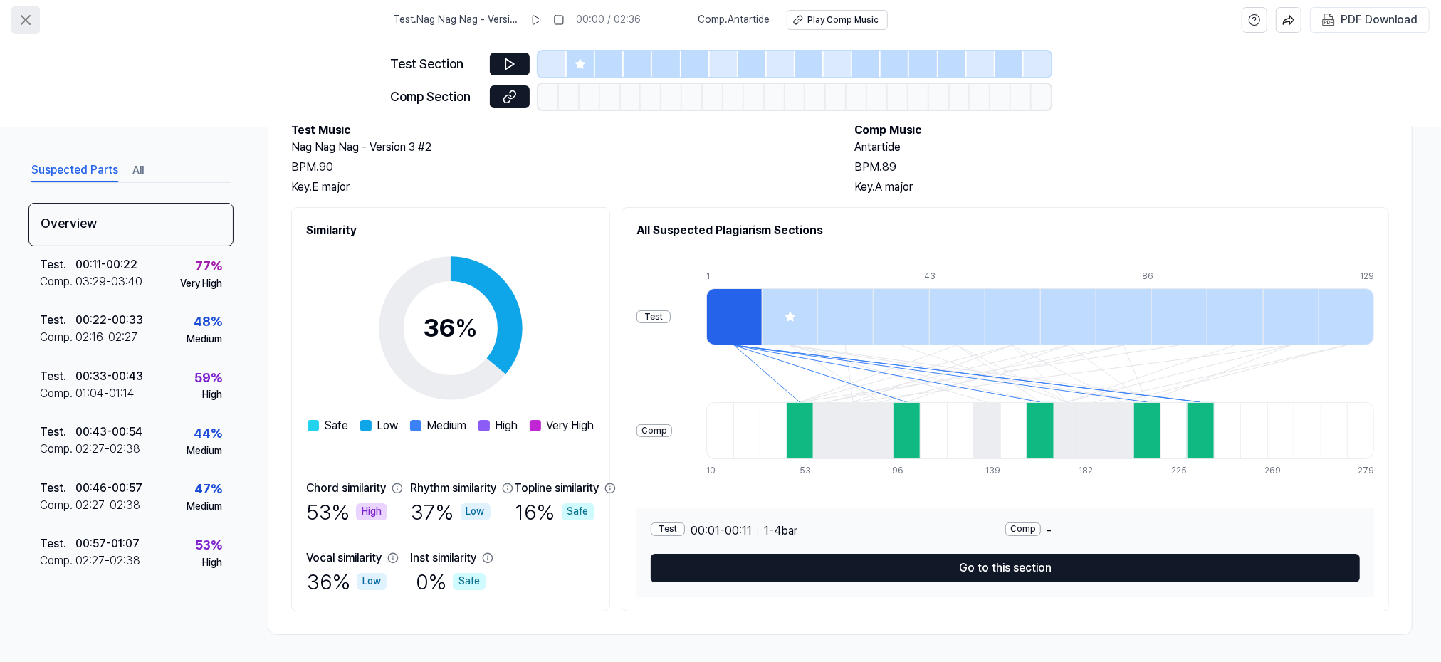
click at [18, 13] on icon at bounding box center [25, 19] width 17 height 17
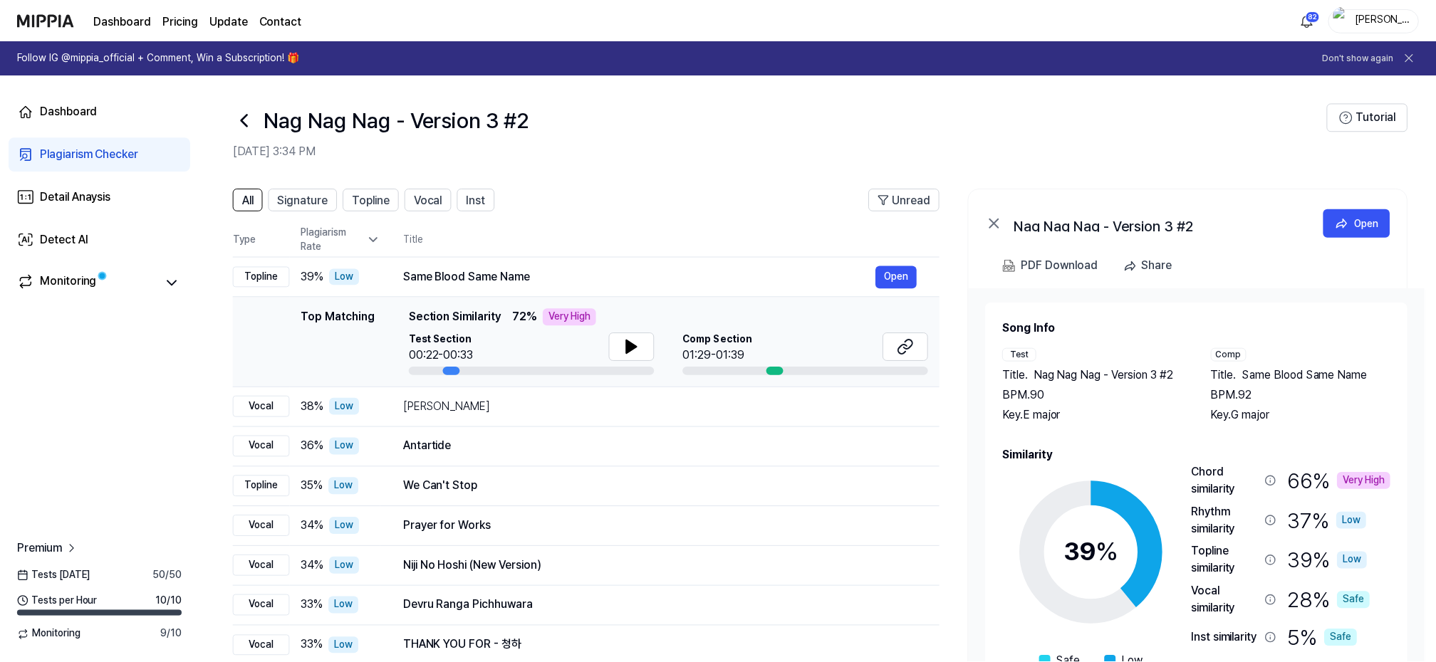
scroll to position [90, 0]
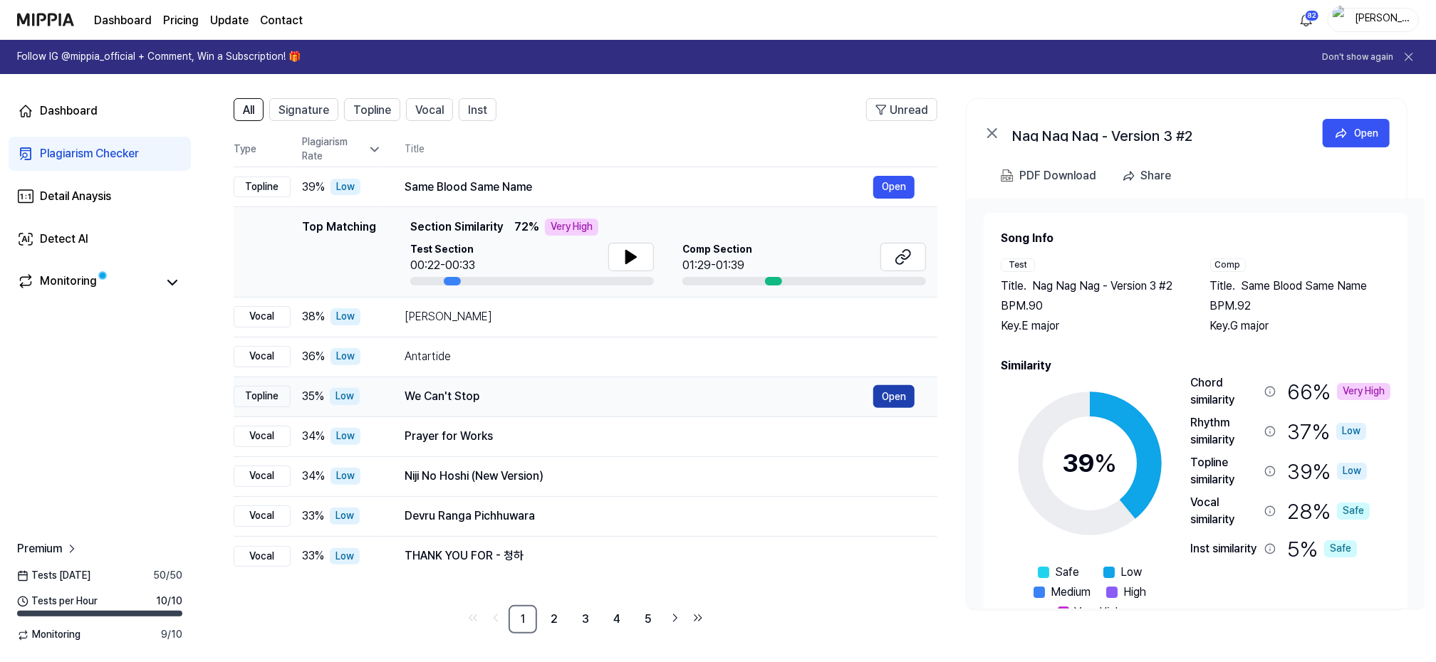
click at [897, 395] on button "Open" at bounding box center [893, 396] width 41 height 23
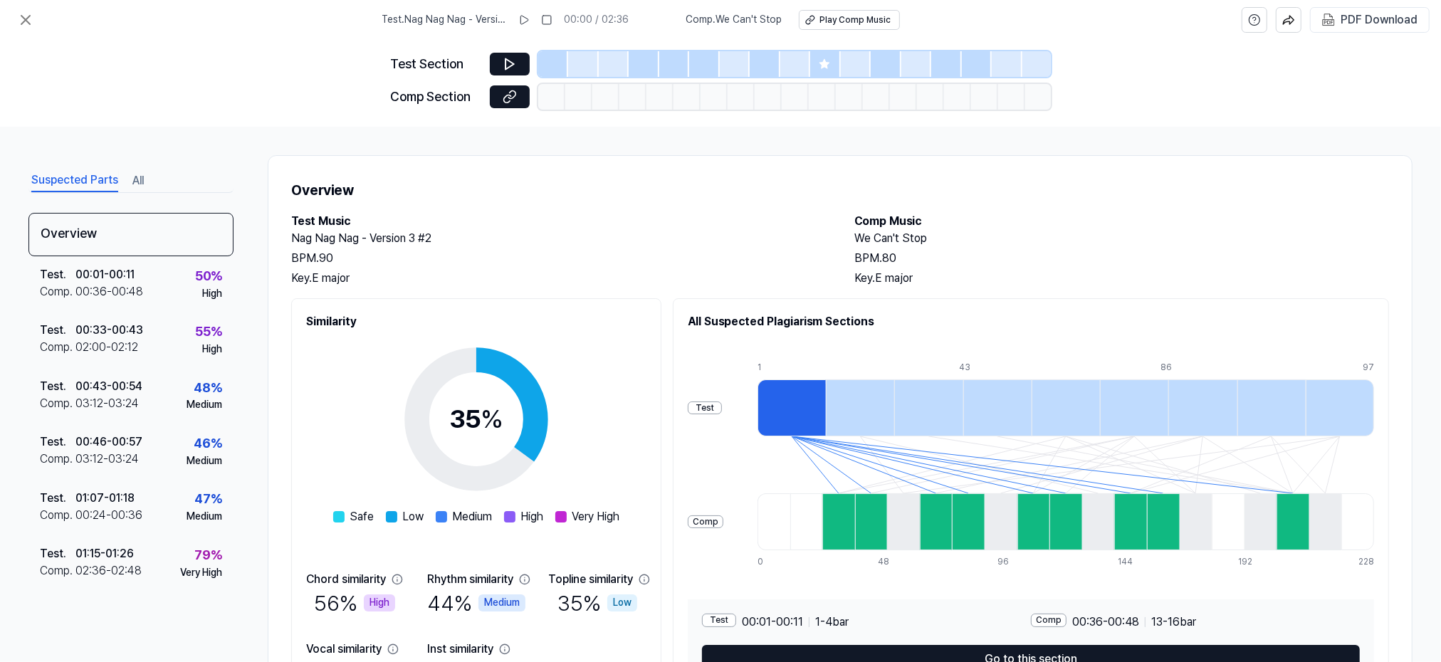
scroll to position [91, 0]
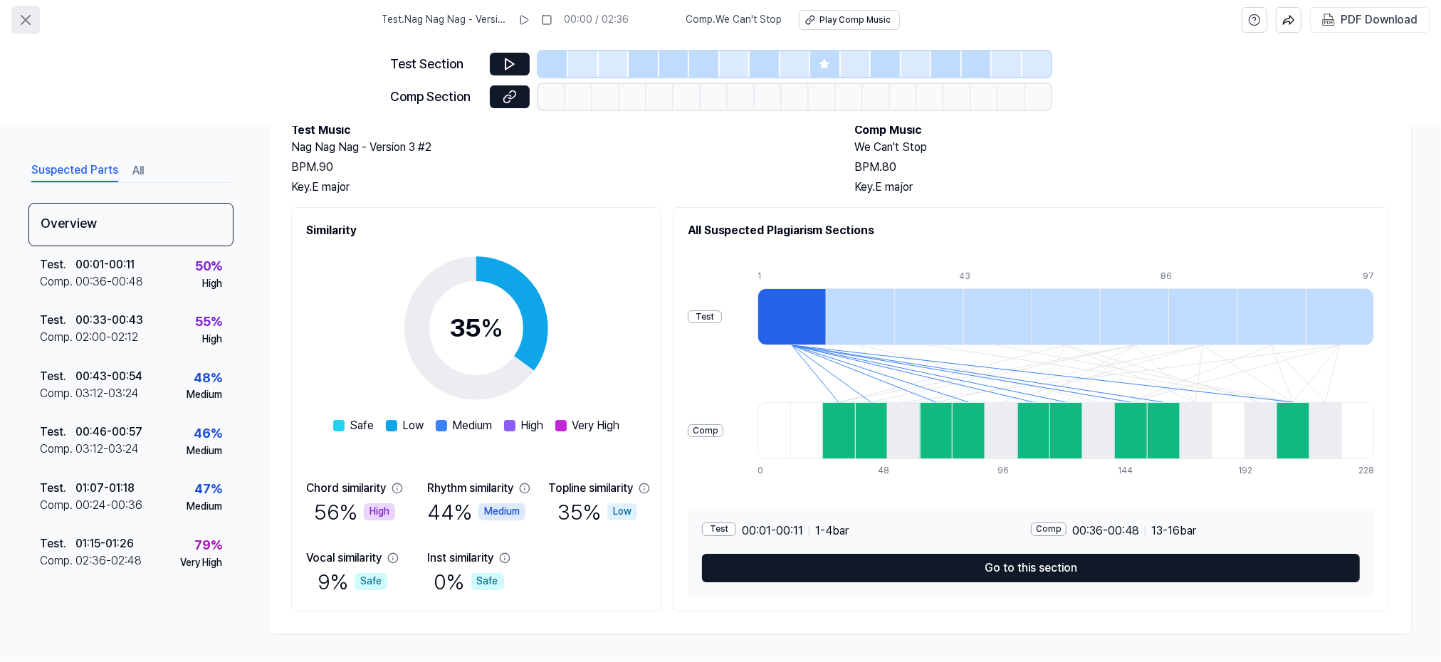
click at [25, 19] on icon at bounding box center [25, 20] width 9 height 9
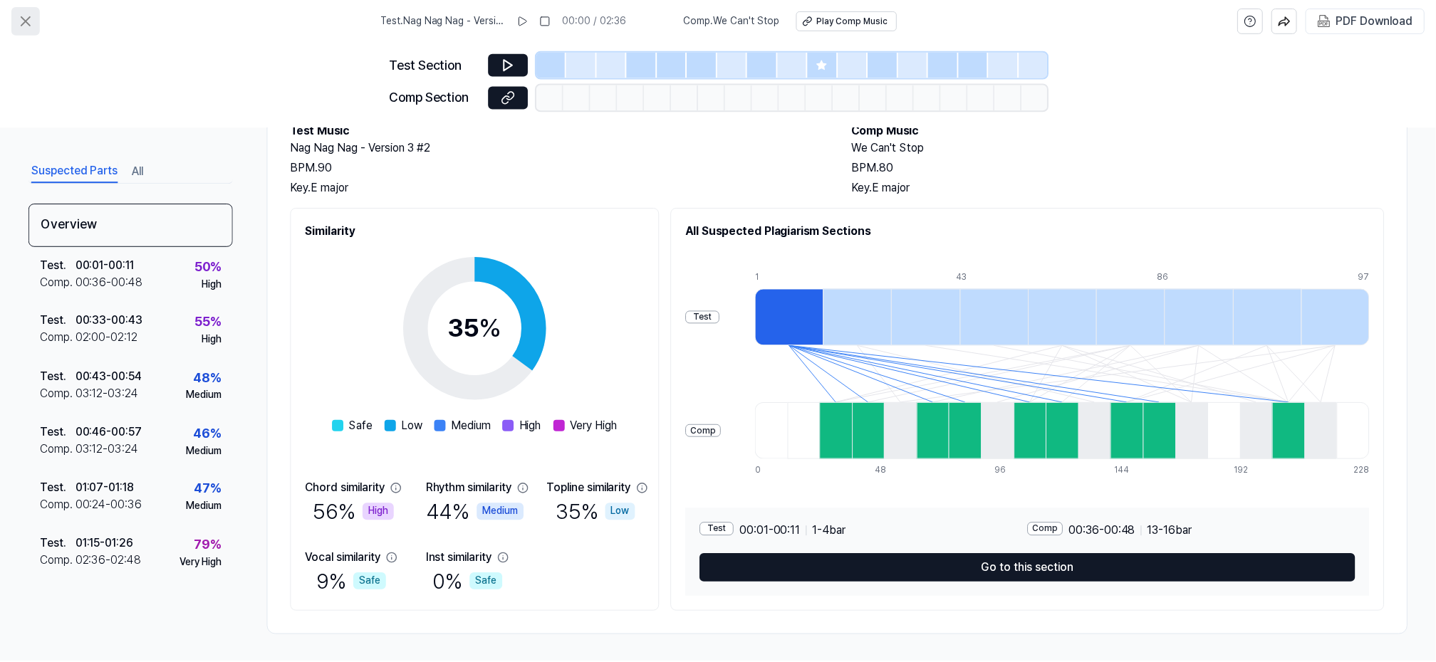
scroll to position [90, 0]
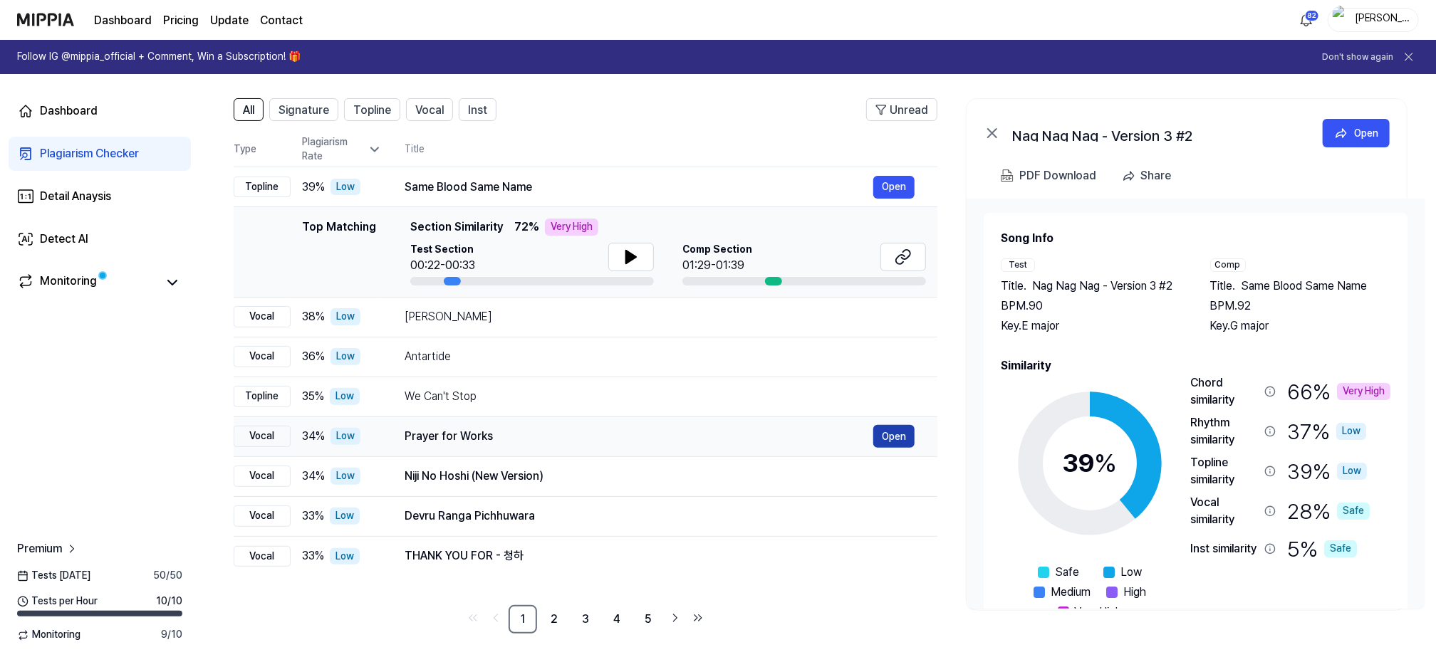
click at [911, 433] on button "Open" at bounding box center [893, 436] width 41 height 23
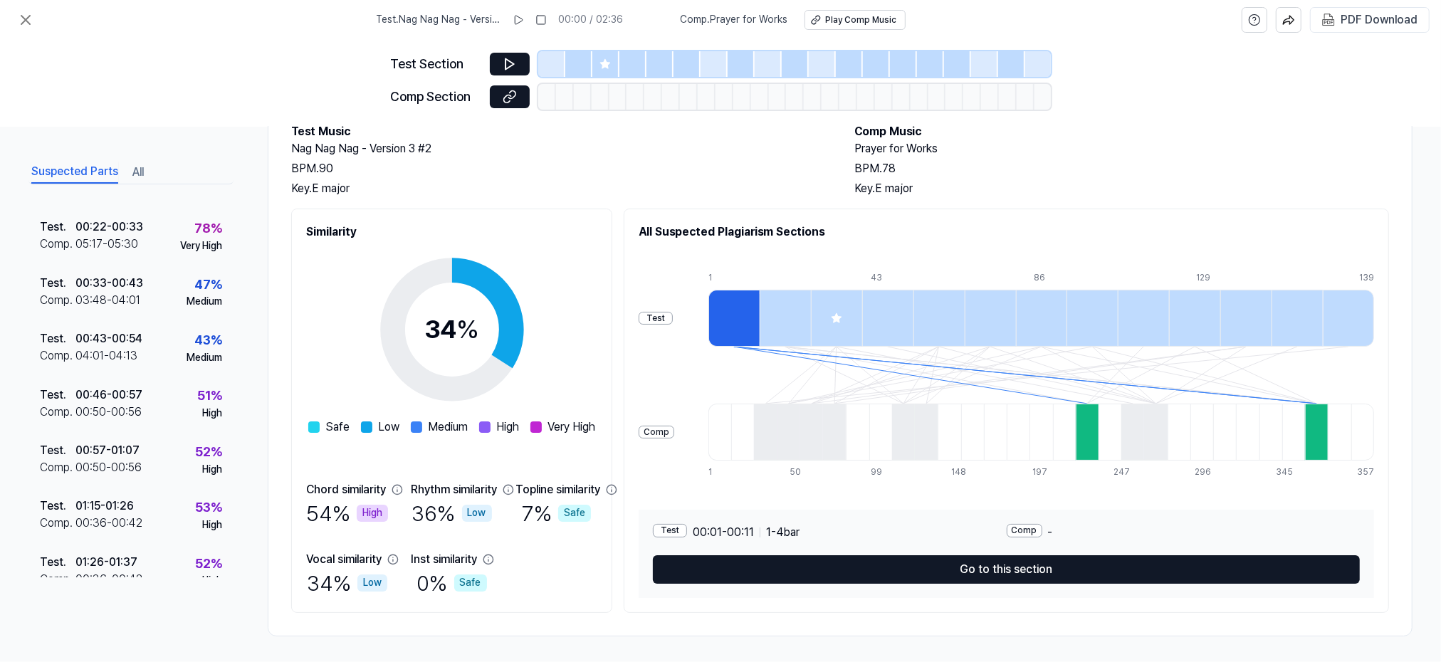
scroll to position [91, 0]
